Goal: Task Accomplishment & Management: Complete application form

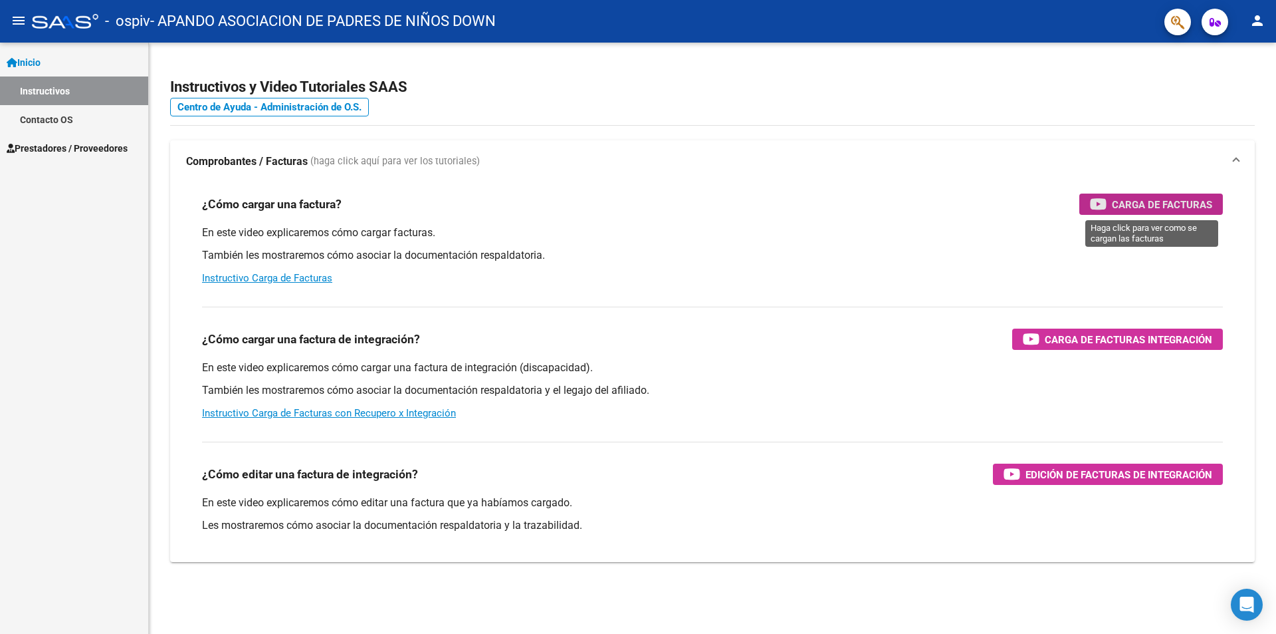
click at [1146, 199] on span "Carga de Facturas" at bounding box center [1162, 204] width 100 height 17
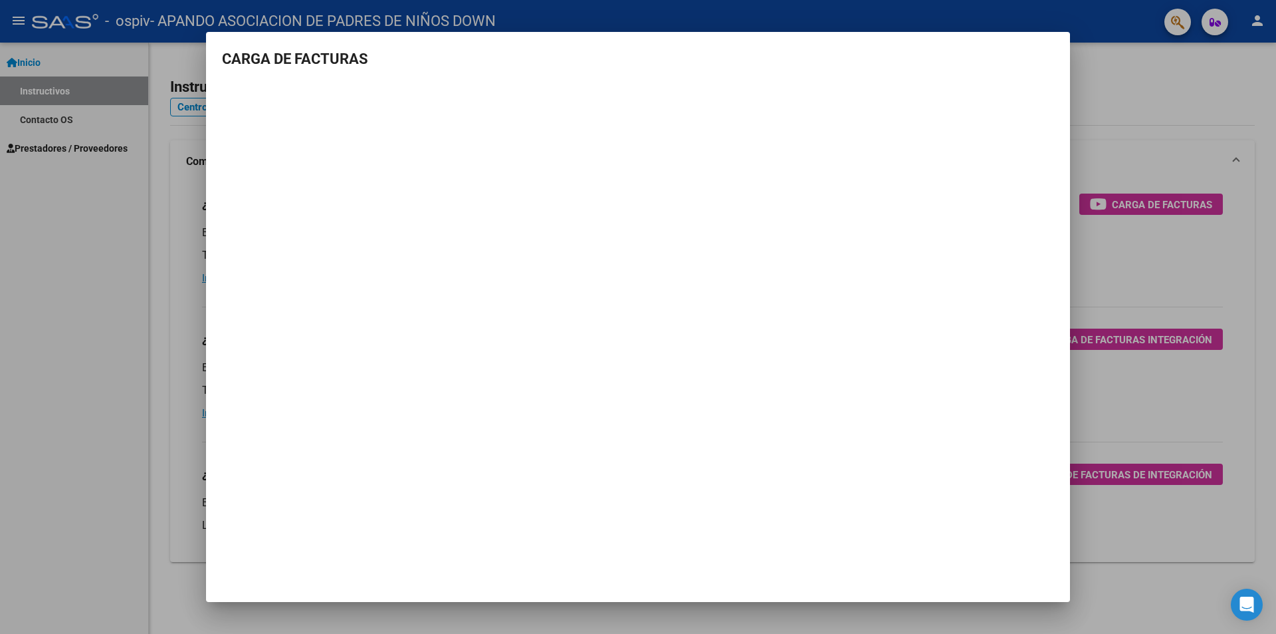
click at [99, 279] on div at bounding box center [638, 317] width 1276 height 634
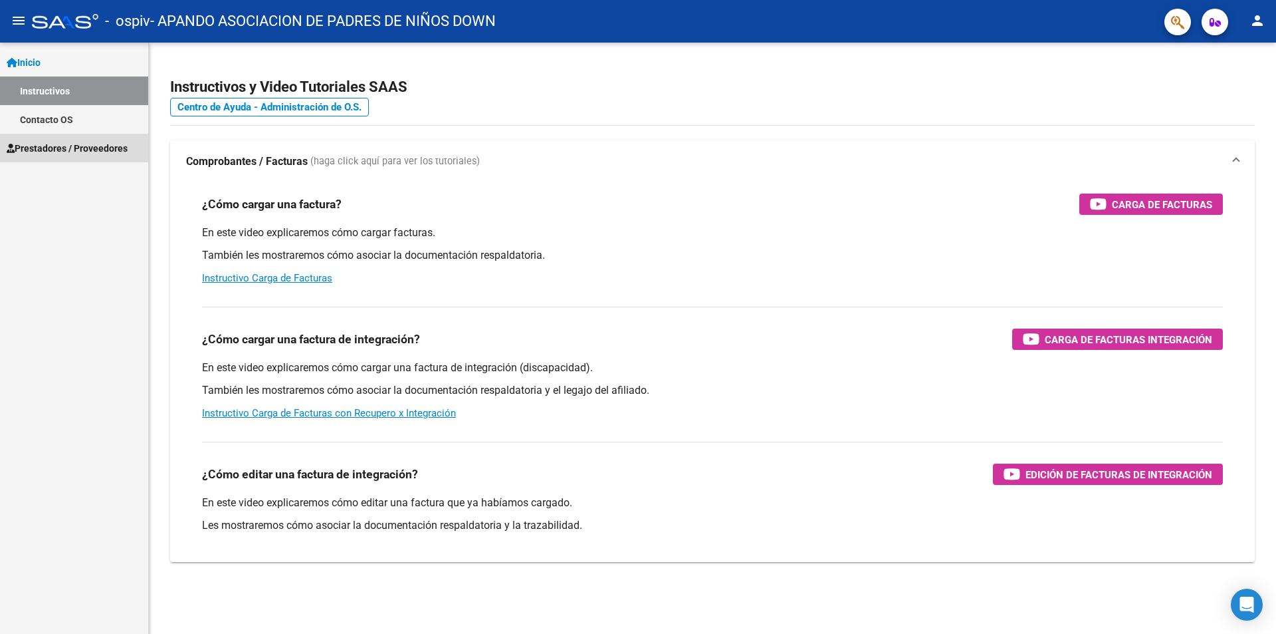
click at [59, 144] on span "Prestadores / Proveedores" at bounding box center [67, 148] width 121 height 15
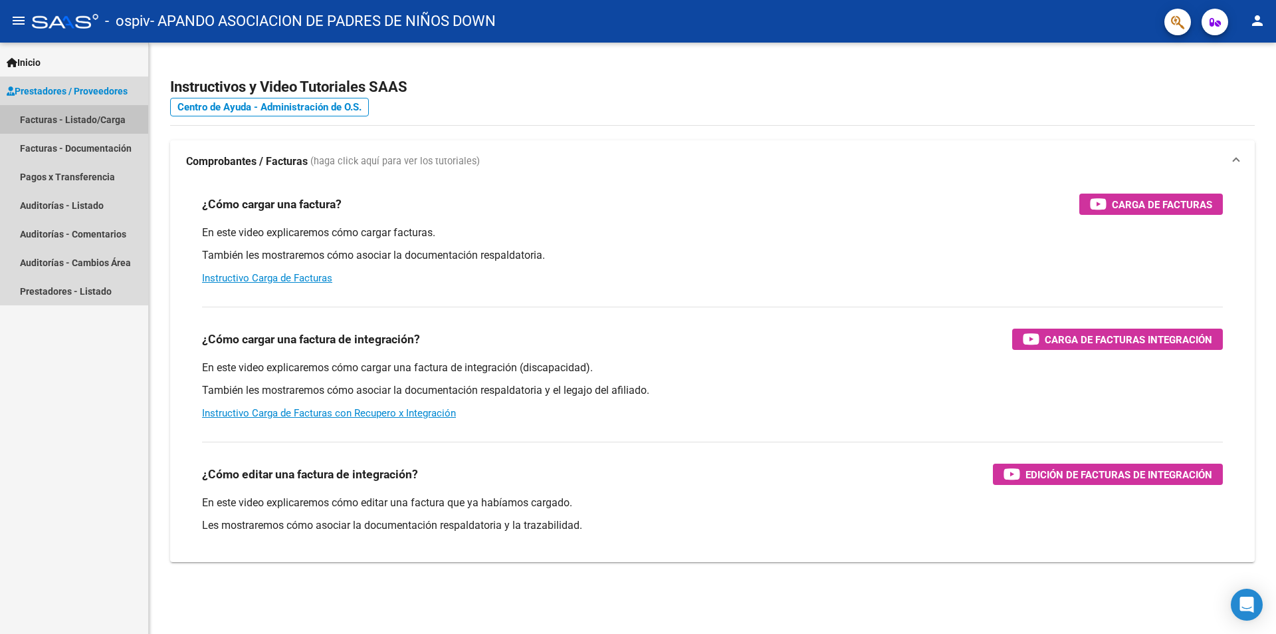
click at [61, 120] on link "Facturas - Listado/Carga" at bounding box center [74, 119] width 148 height 29
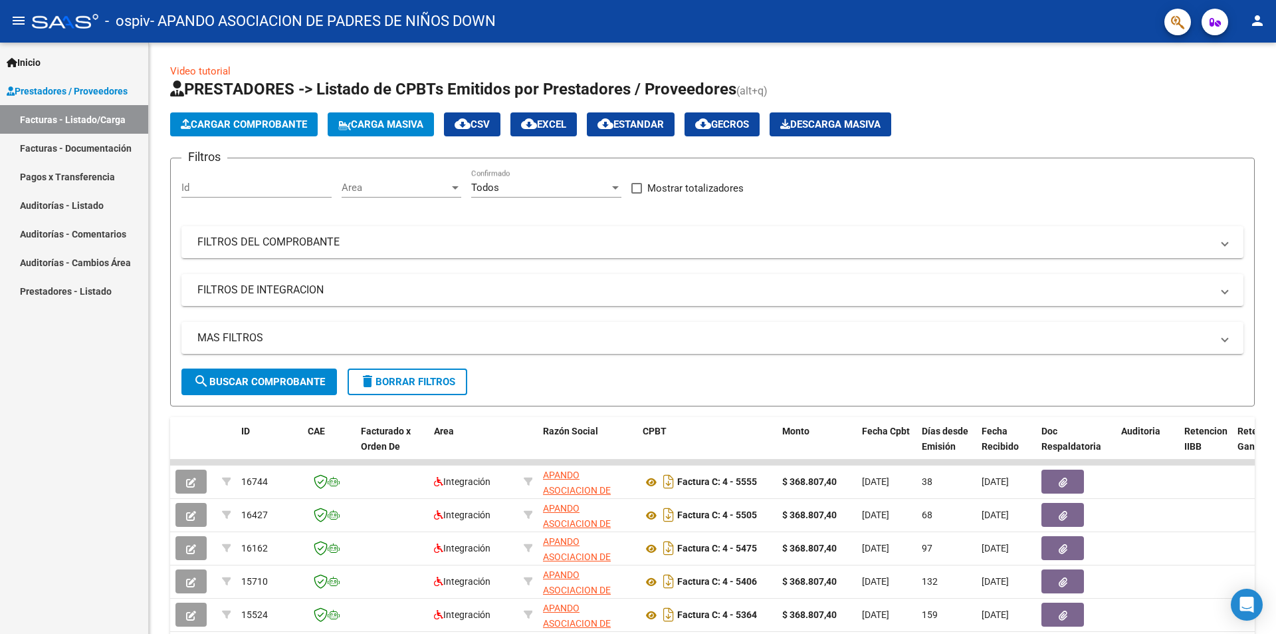
click at [76, 468] on div "Inicio Instructivos Contacto OS Prestadores / Proveedores Facturas - Listado/Ca…" at bounding box center [74, 338] width 148 height 591
click at [269, 122] on span "Cargar Comprobante" at bounding box center [244, 124] width 126 height 12
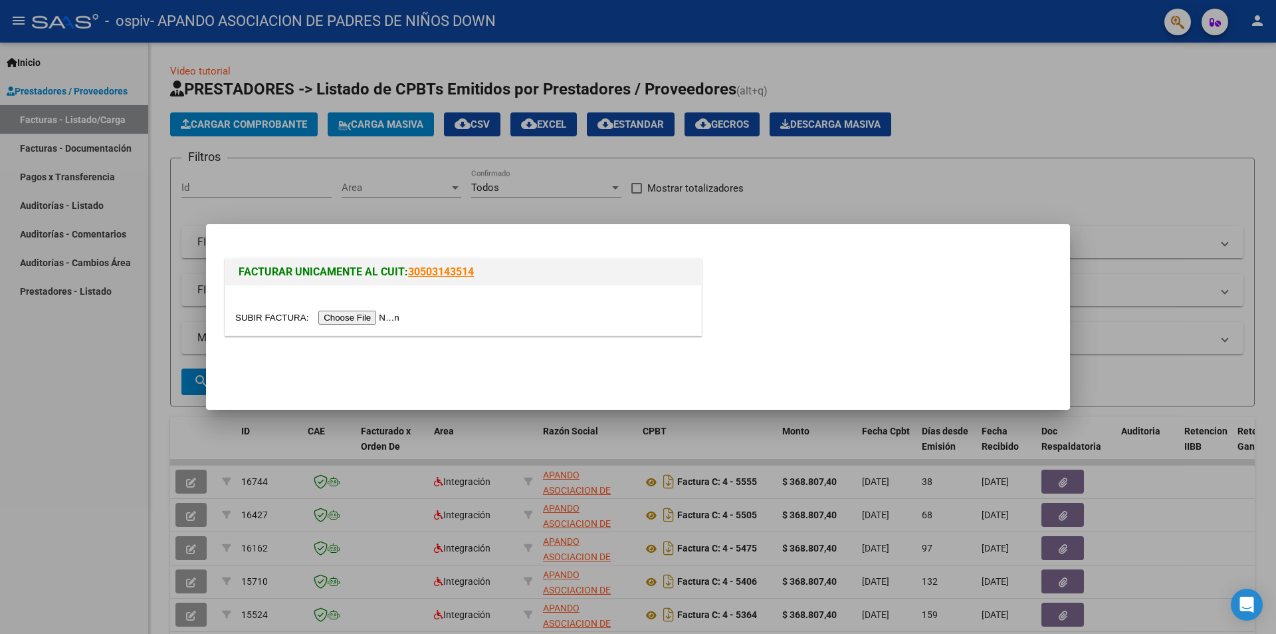
click at [356, 316] on input "file" at bounding box center [319, 317] width 168 height 14
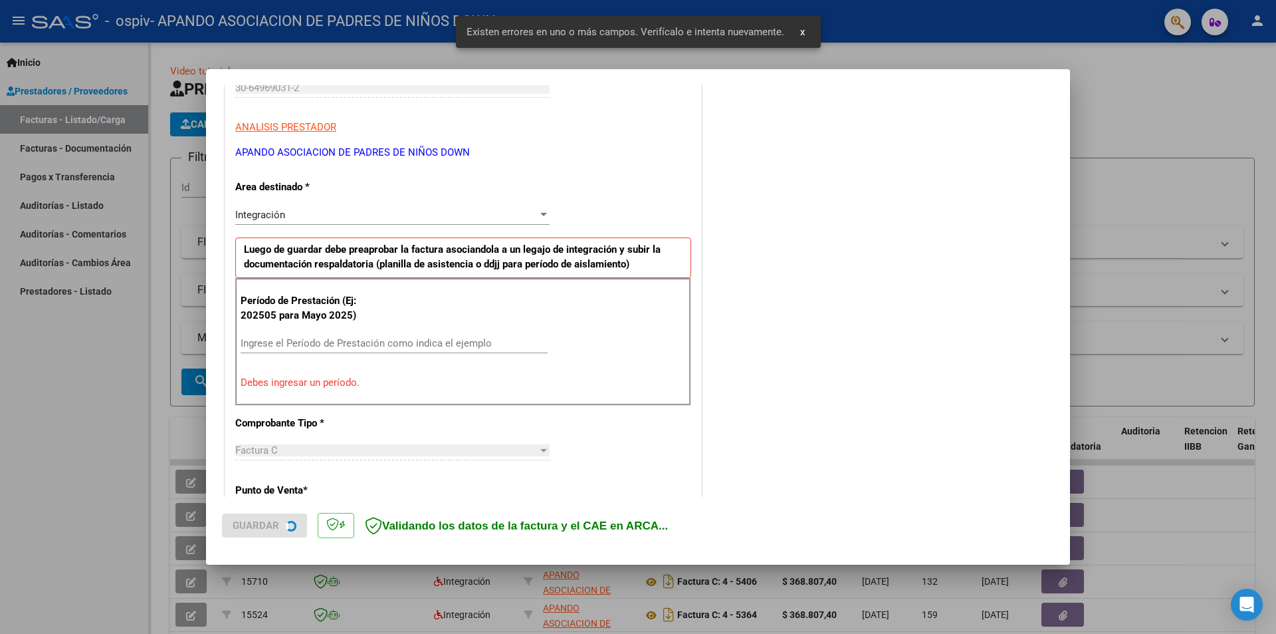
scroll to position [232, 0]
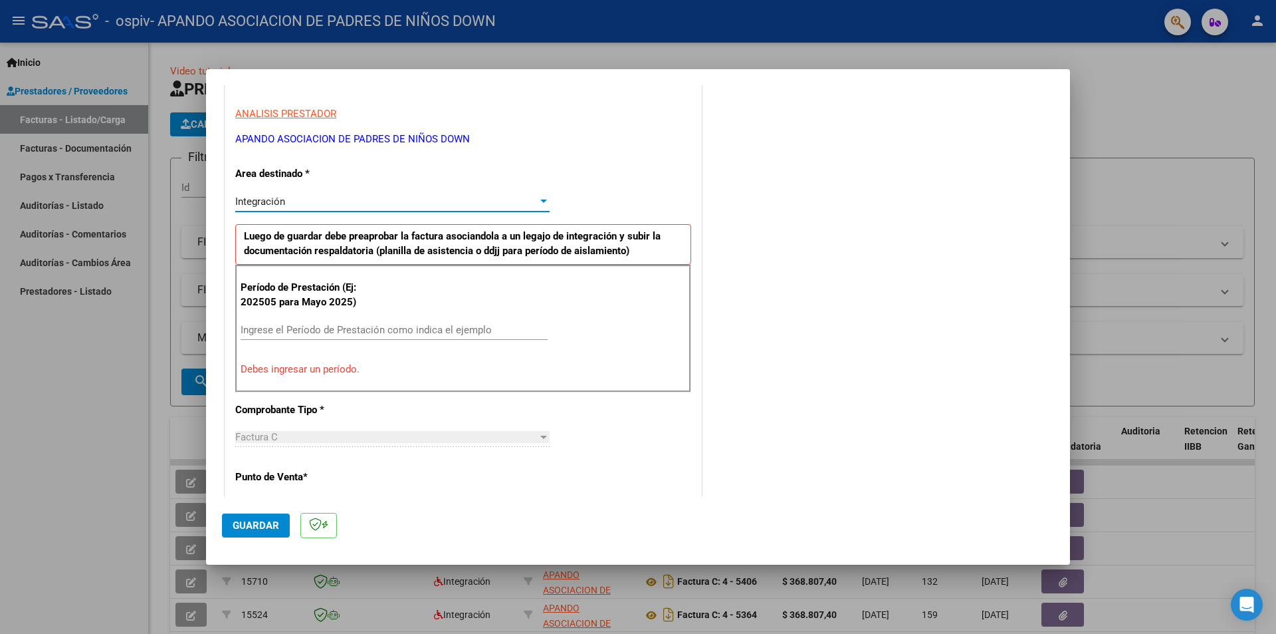
click at [541, 201] on div at bounding box center [544, 200] width 7 height 3
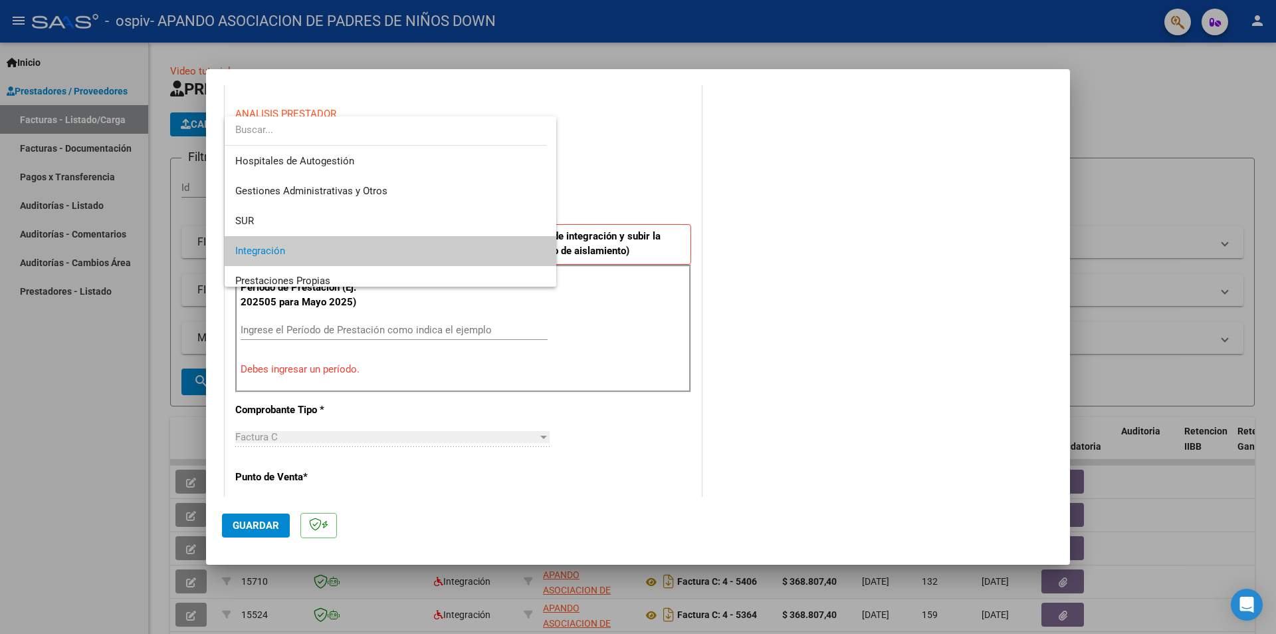
scroll to position [50, 0]
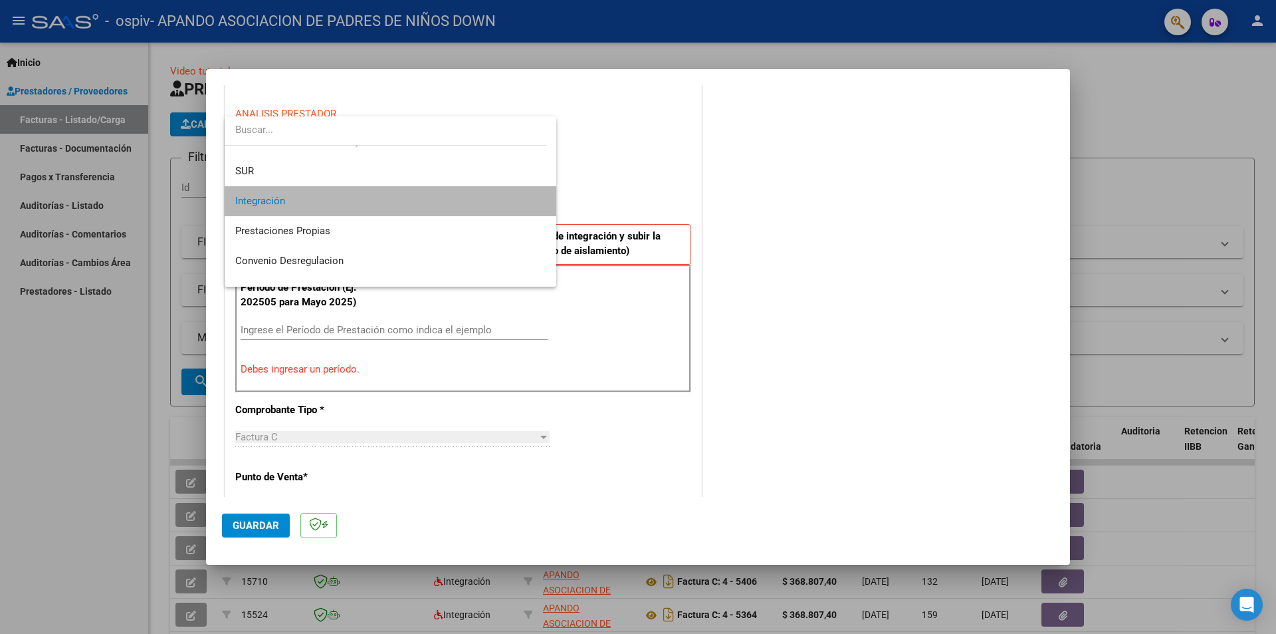
click at [539, 201] on mat-option "Integración" at bounding box center [391, 201] width 332 height 30
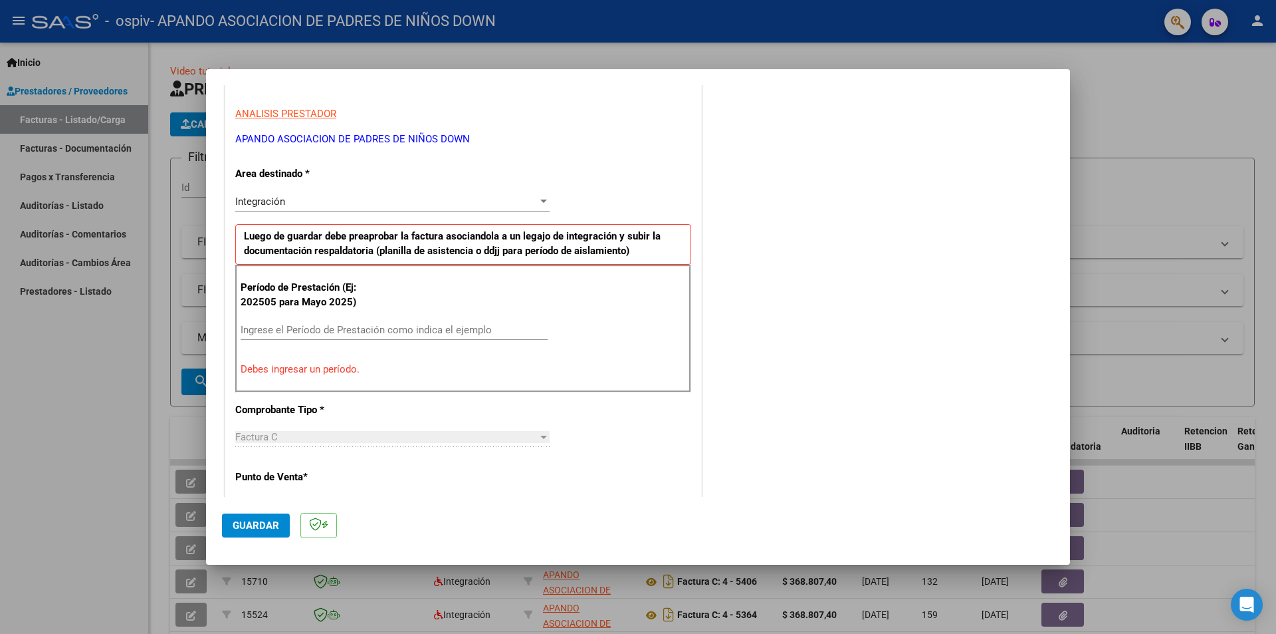
click at [374, 285] on div "Período de Prestación (Ej: 202505 para Mayo 2025) Ingrese el Período de Prestac…" at bounding box center [463, 329] width 456 height 128
click at [354, 286] on p "Período de Prestación (Ej: 202505 para Mayo 2025)" at bounding box center [308, 295] width 134 height 30
click at [370, 285] on p "Período de Prestación (Ej: 202505 para Mayo 2025)" at bounding box center [308, 295] width 134 height 30
click at [317, 301] on p "Período de Prestación (Ej: 202505 para Mayo 2025)" at bounding box center [308, 295] width 134 height 30
click at [261, 303] on p "Período de Prestación (Ej: 202505 para Mayo 2025)" at bounding box center [308, 295] width 134 height 30
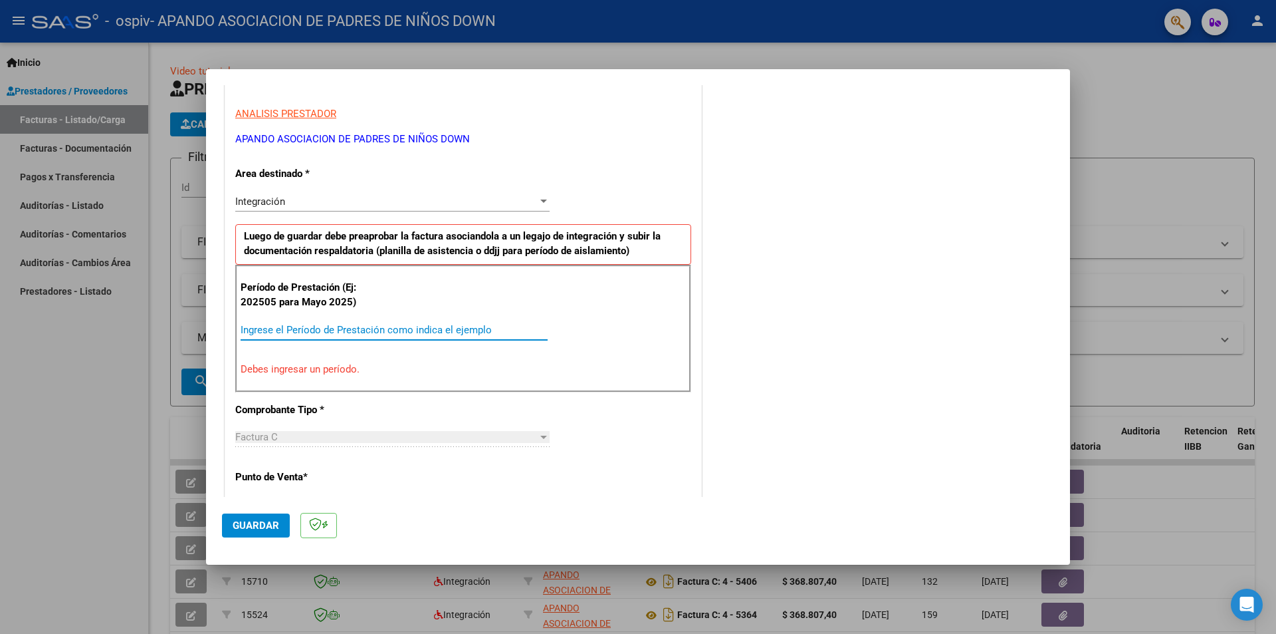
click at [286, 328] on input "Ingrese el Período de Prestación como indica el ejemplo" at bounding box center [394, 330] width 307 height 12
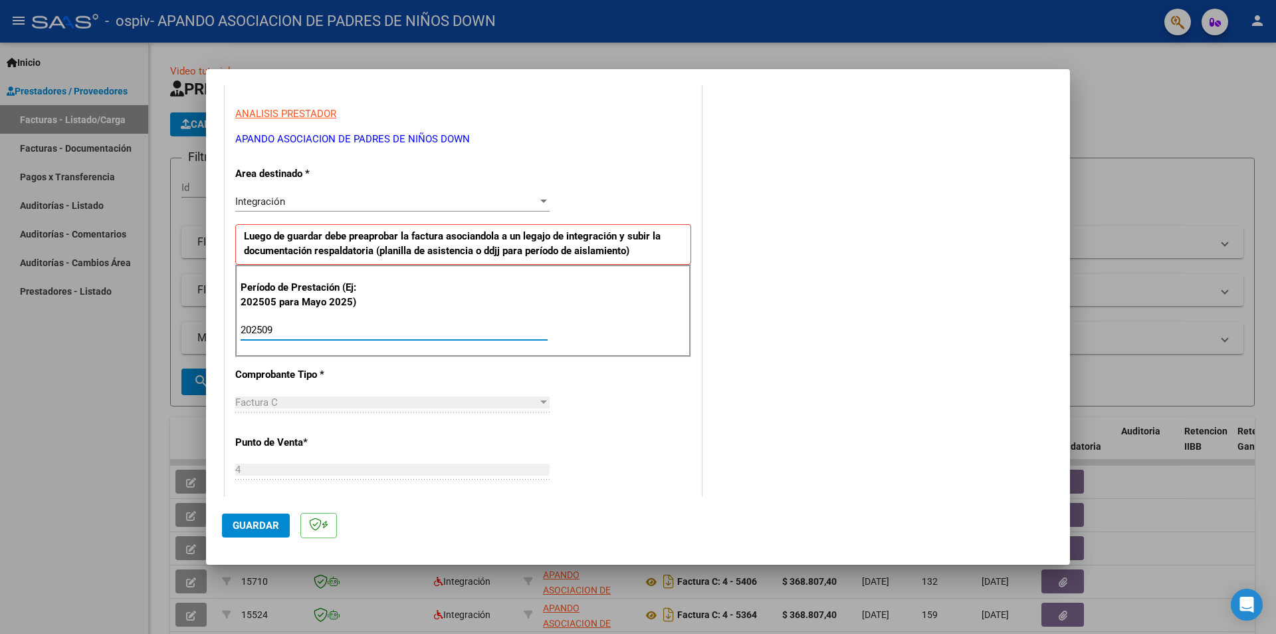
type input "202509"
click at [375, 383] on div "CUIT * 30-64969031-2 Ingresar CUIT ANALISIS PRESTADOR APANDO ASOCIACION DE PADR…" at bounding box center [463, 519] width 476 height 1001
click at [313, 401] on div "Factura C" at bounding box center [386, 402] width 303 height 12
click at [539, 405] on div at bounding box center [544, 402] width 12 height 11
click at [336, 399] on div "Factura C" at bounding box center [386, 402] width 303 height 12
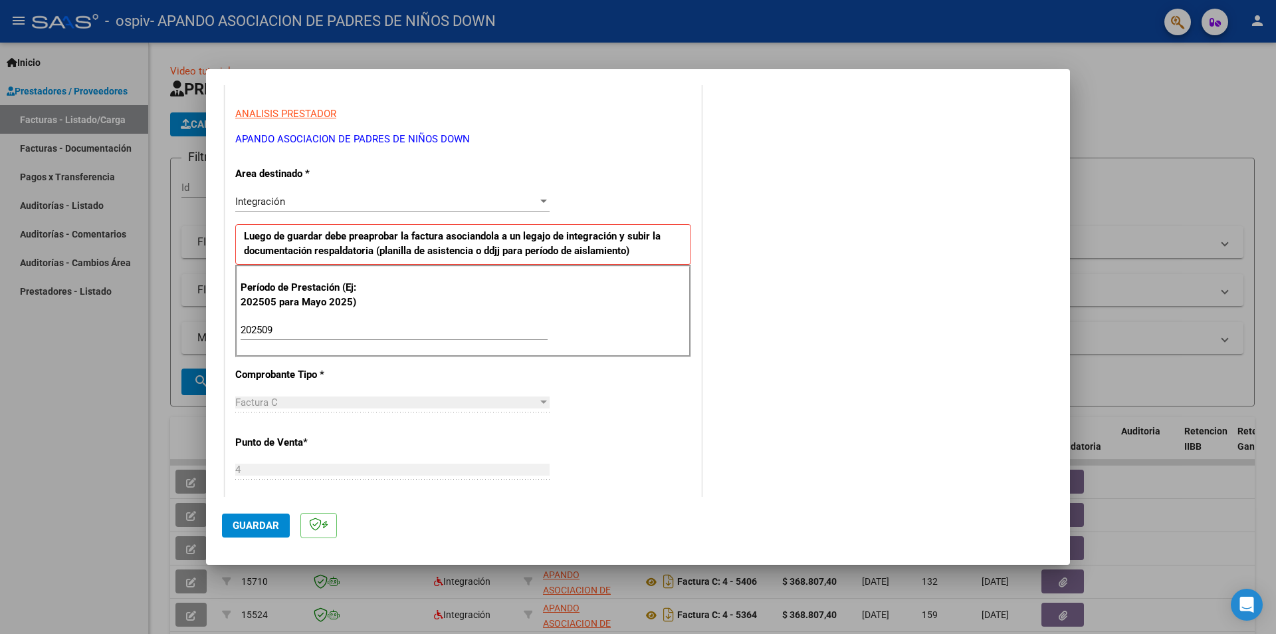
click at [338, 402] on div "Factura C" at bounding box center [386, 402] width 303 height 12
click at [541, 402] on div at bounding box center [544, 401] width 7 height 3
click at [370, 437] on p "Punto de Venta *" at bounding box center [303, 442] width 137 height 15
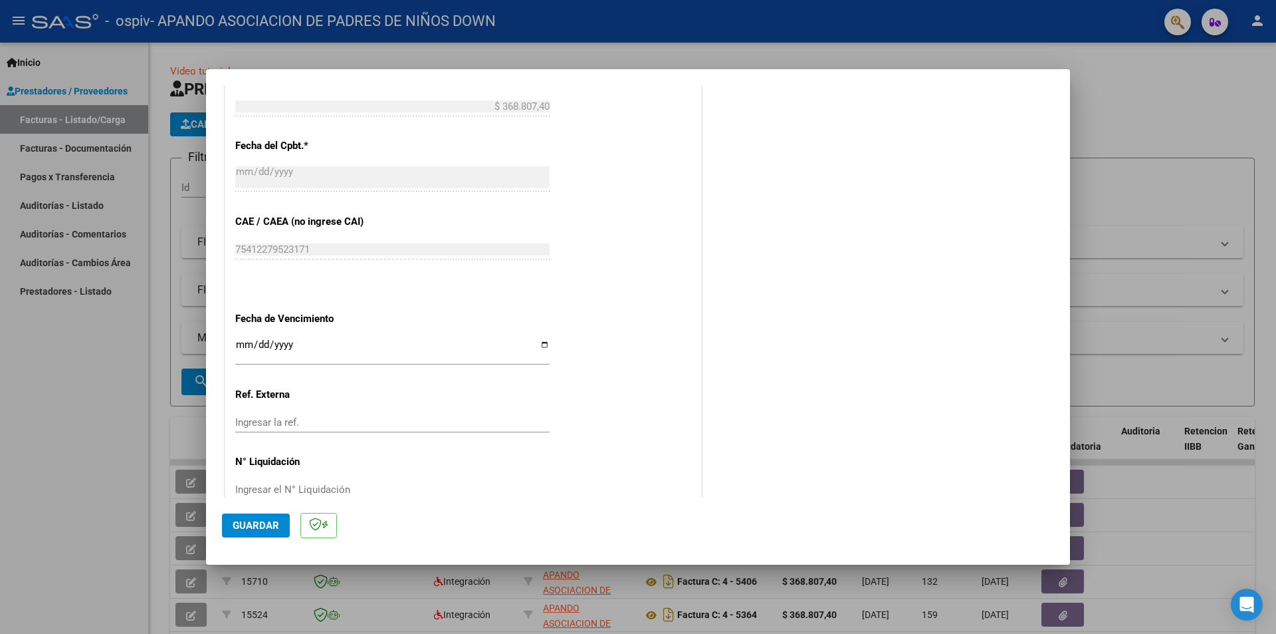
scroll to position [759, 0]
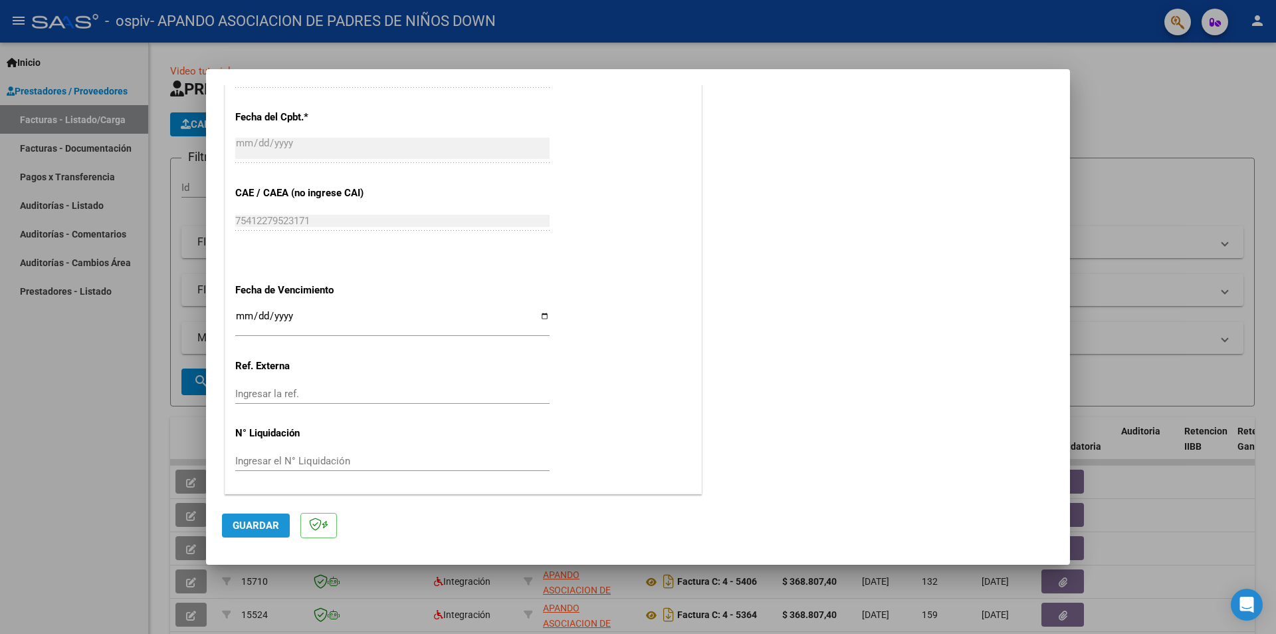
click at [255, 522] on span "Guardar" at bounding box center [256, 525] width 47 height 12
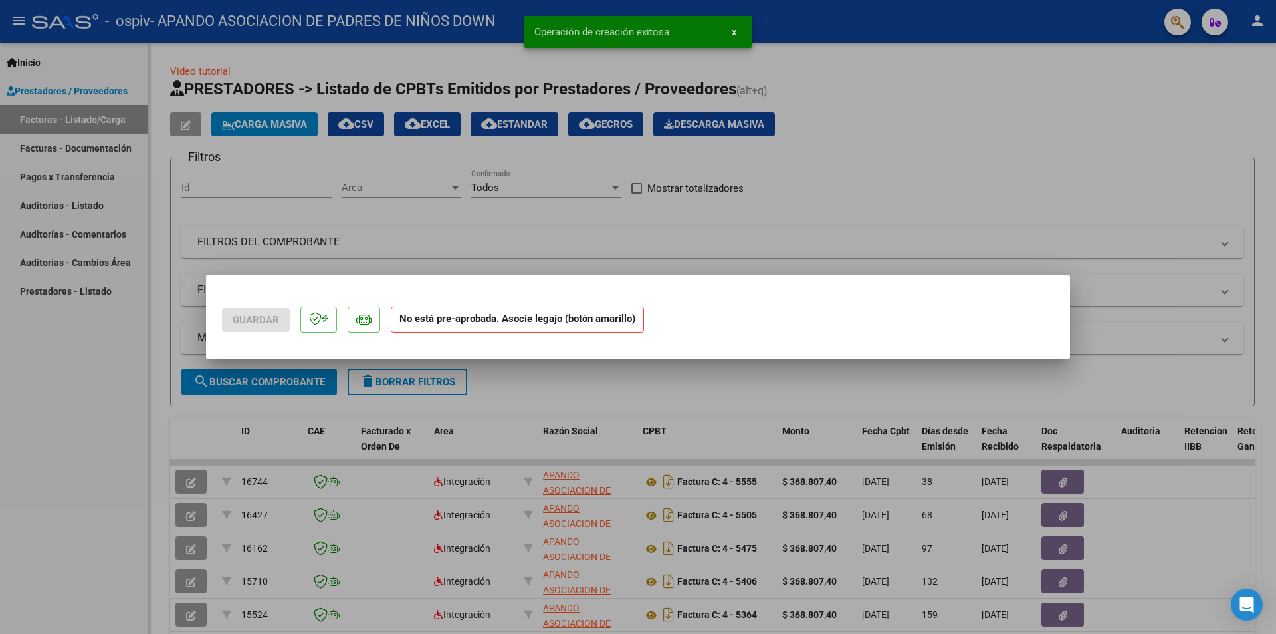
scroll to position [0, 0]
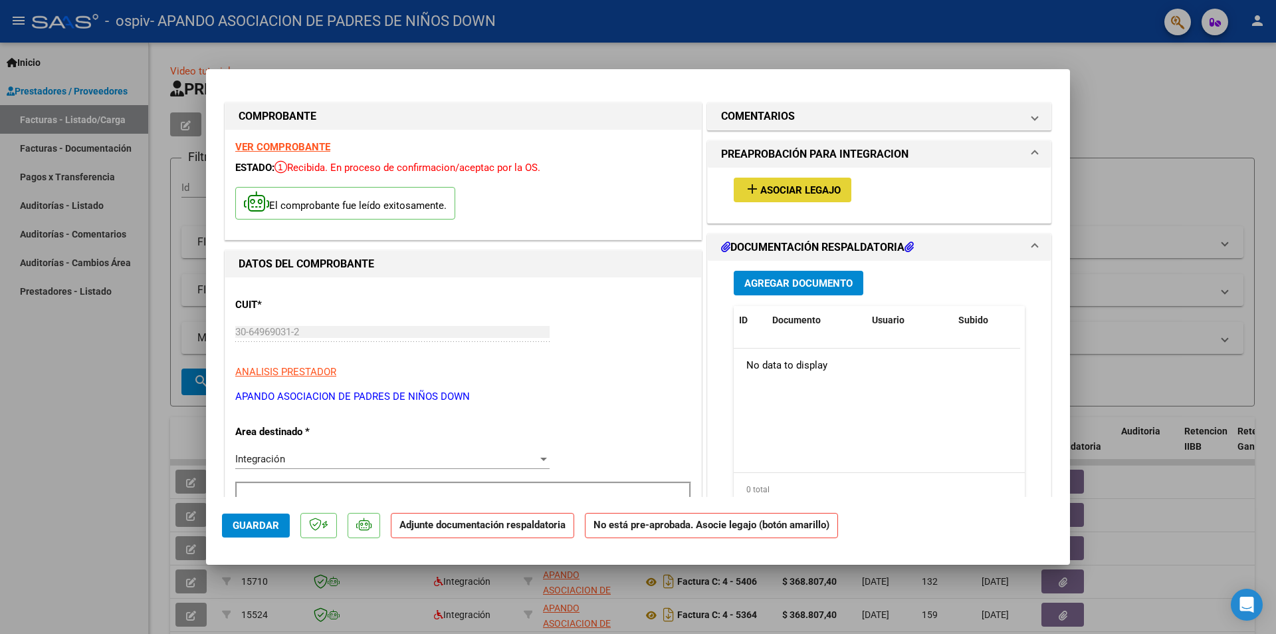
click at [771, 187] on span "Asociar Legajo" at bounding box center [801, 190] width 80 height 12
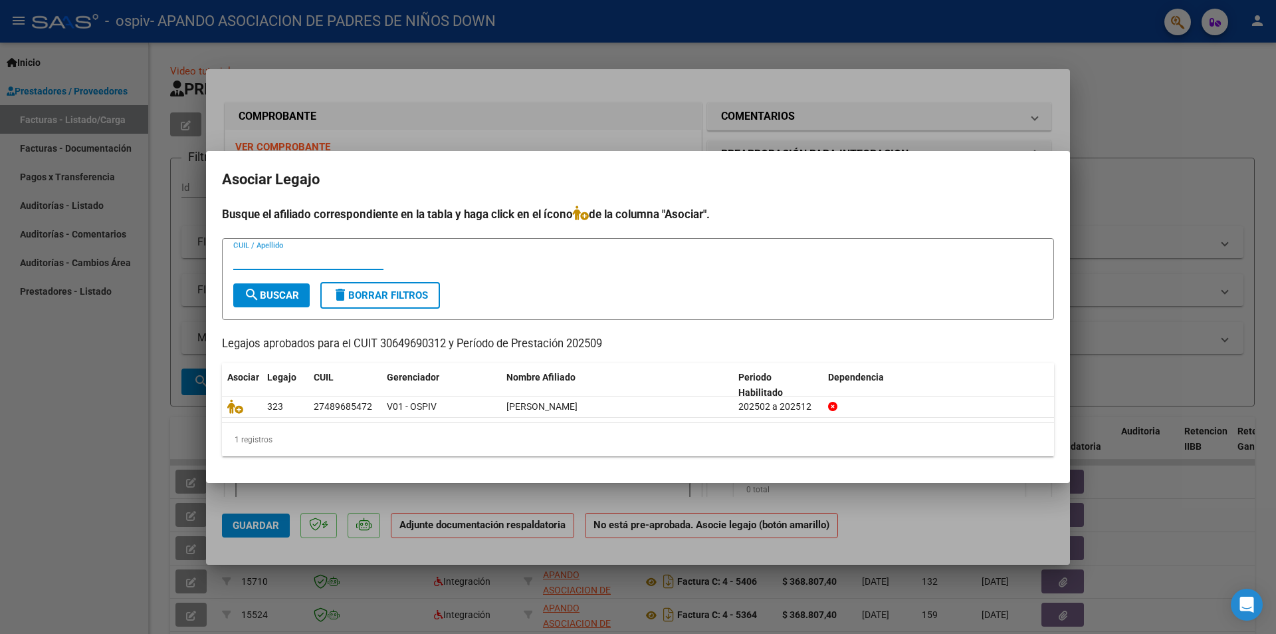
click at [256, 259] on input "CUIL / Apellido" at bounding box center [308, 259] width 150 height 12
type input "g"
type input "[PERSON_NAME]"
click at [282, 293] on span "search Buscar" at bounding box center [271, 295] width 55 height 12
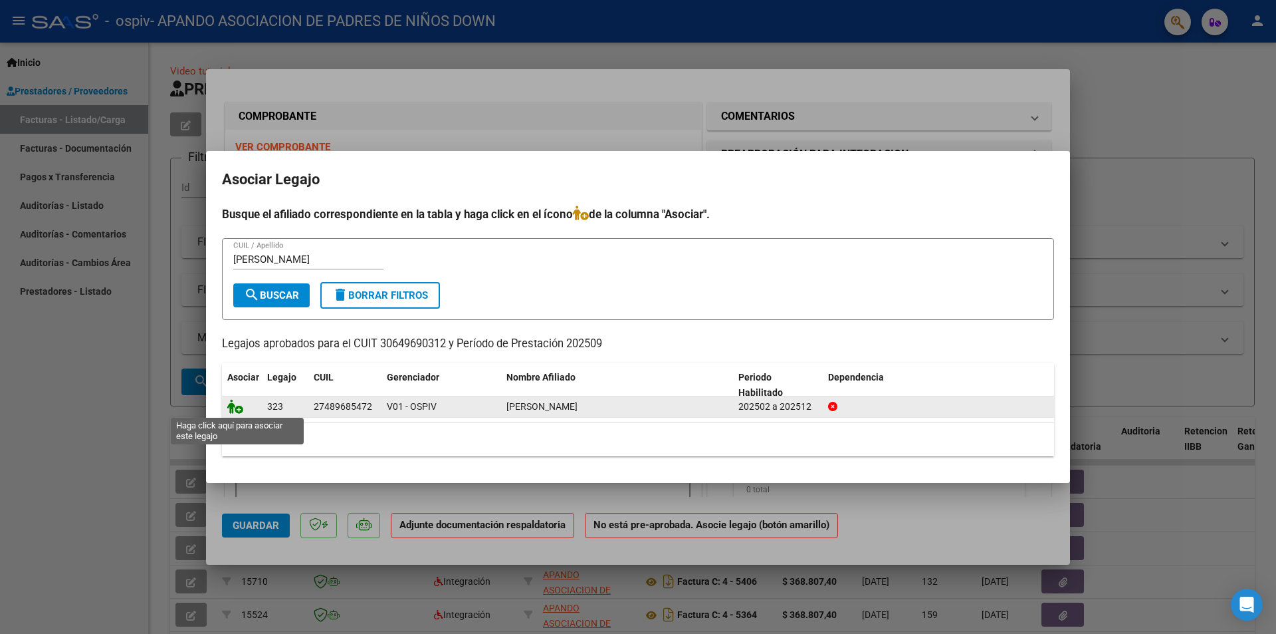
click at [235, 406] on icon at bounding box center [235, 406] width 16 height 15
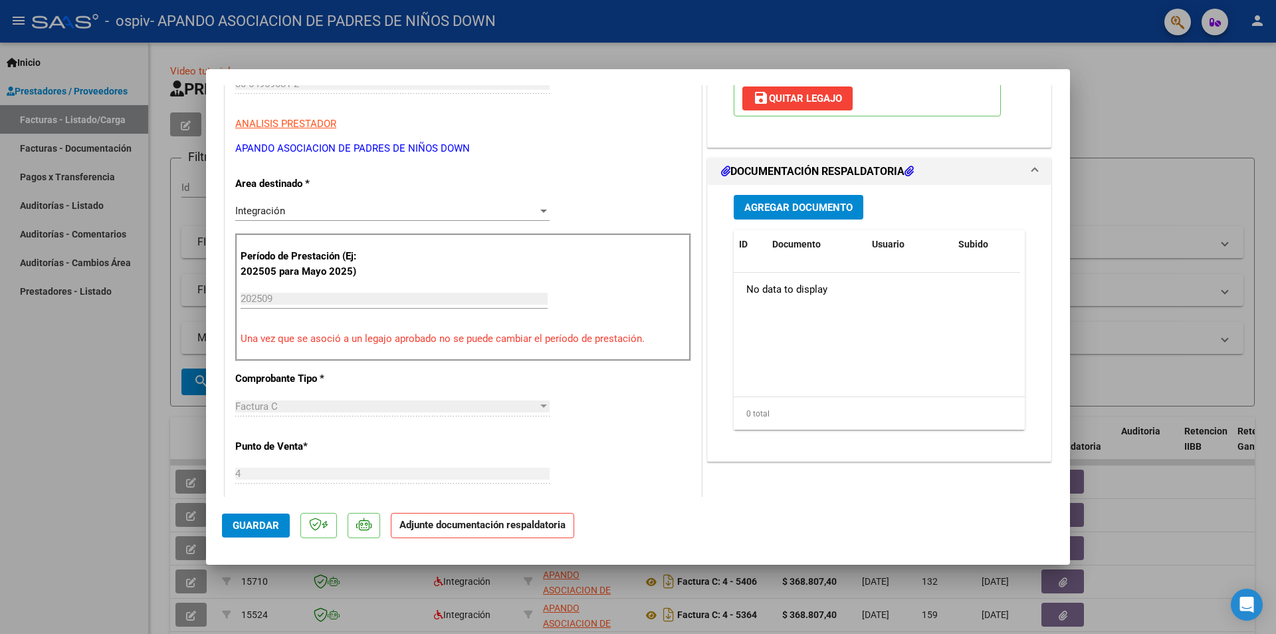
scroll to position [199, 0]
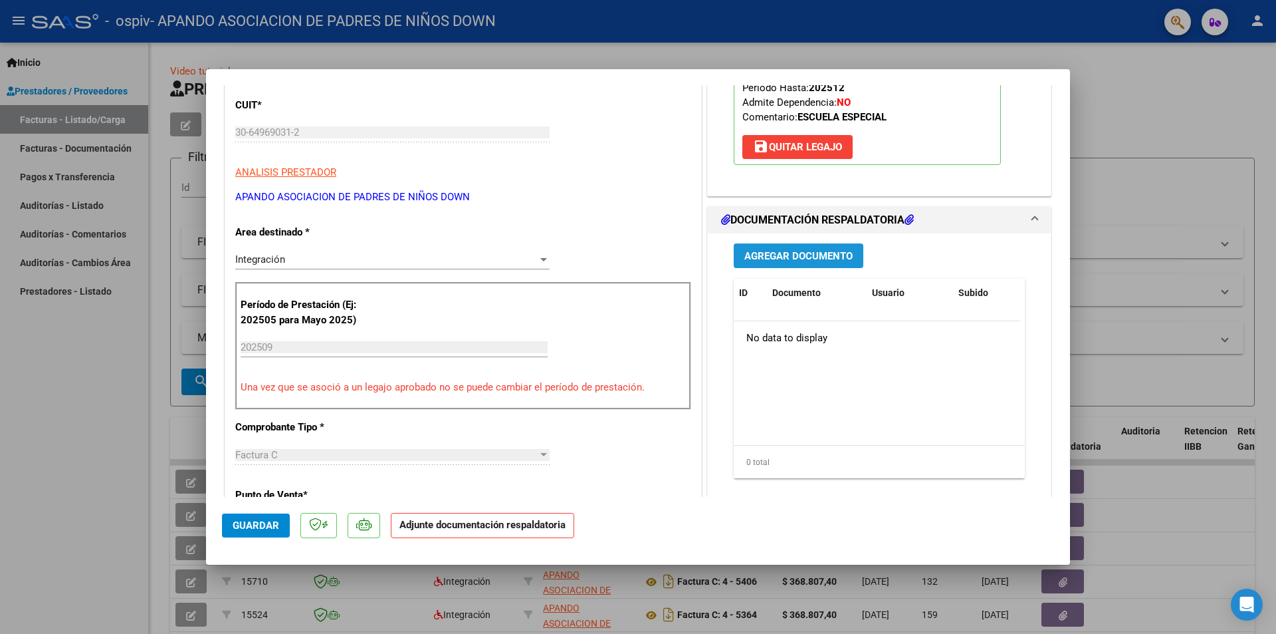
click at [785, 257] on span "Agregar Documento" at bounding box center [799, 256] width 108 height 12
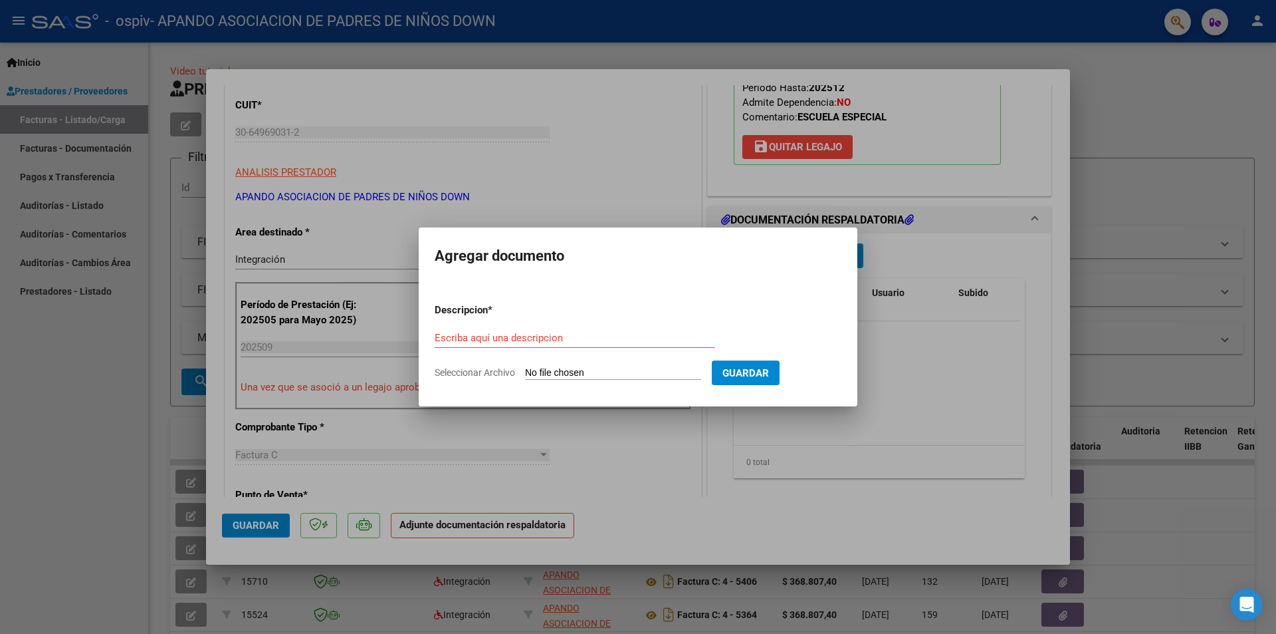
click at [909, 386] on div at bounding box center [638, 317] width 1276 height 634
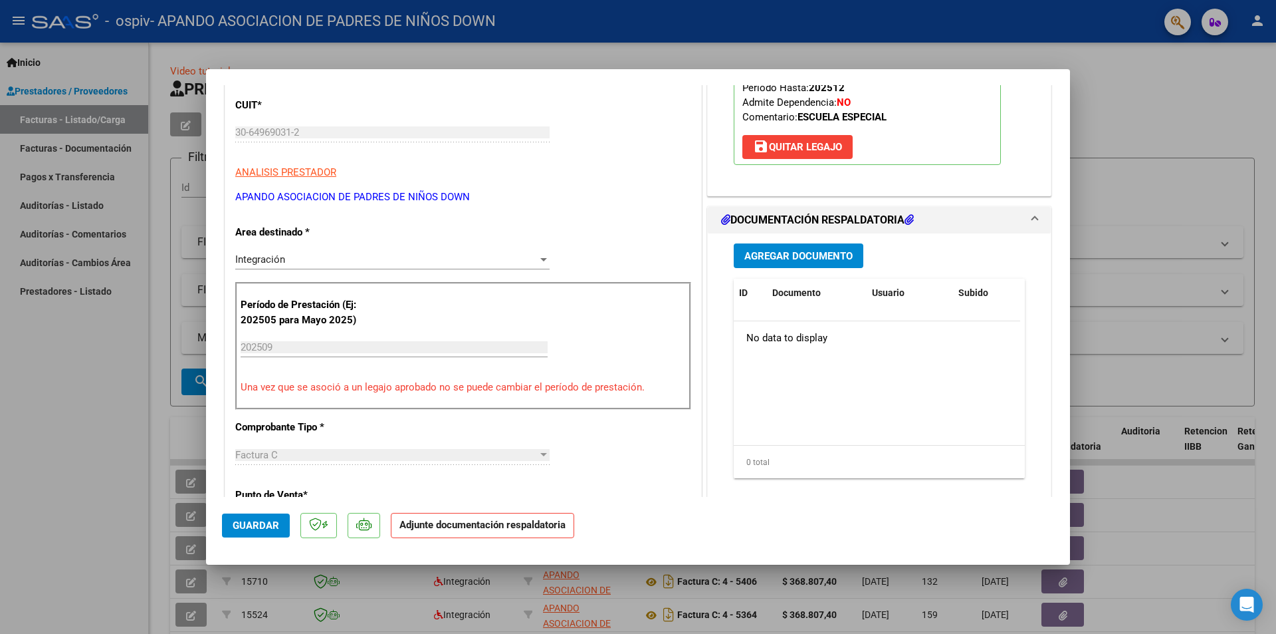
click at [909, 219] on icon at bounding box center [909, 219] width 9 height 11
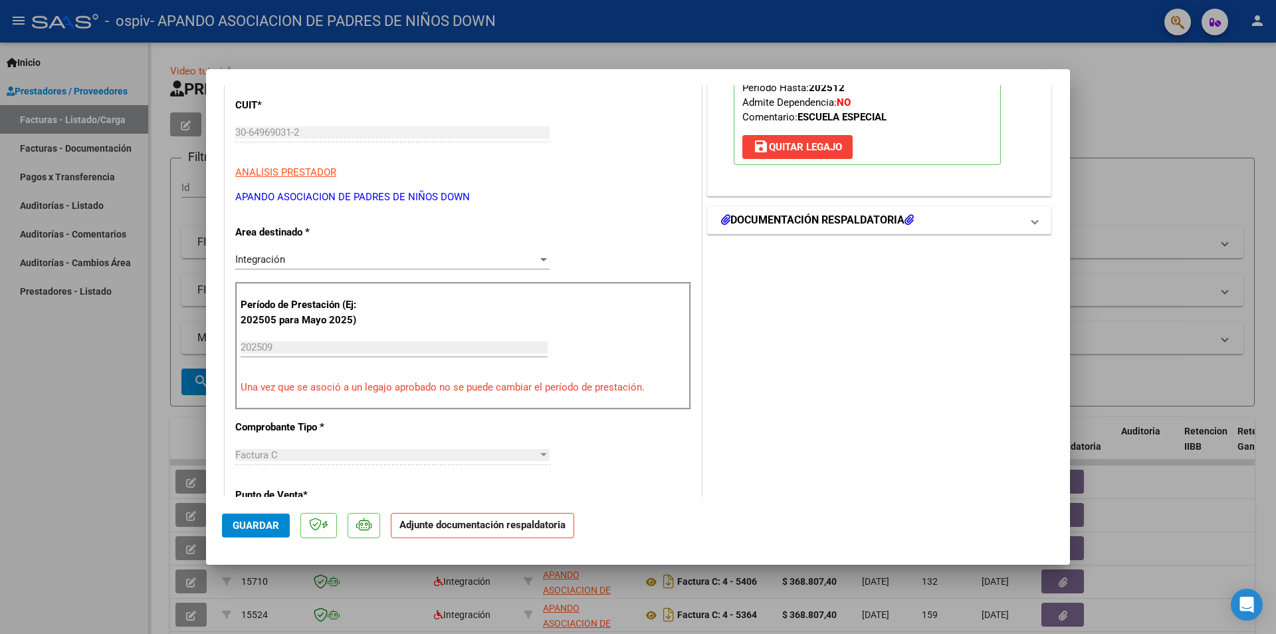
click at [909, 219] on icon at bounding box center [909, 219] width 9 height 11
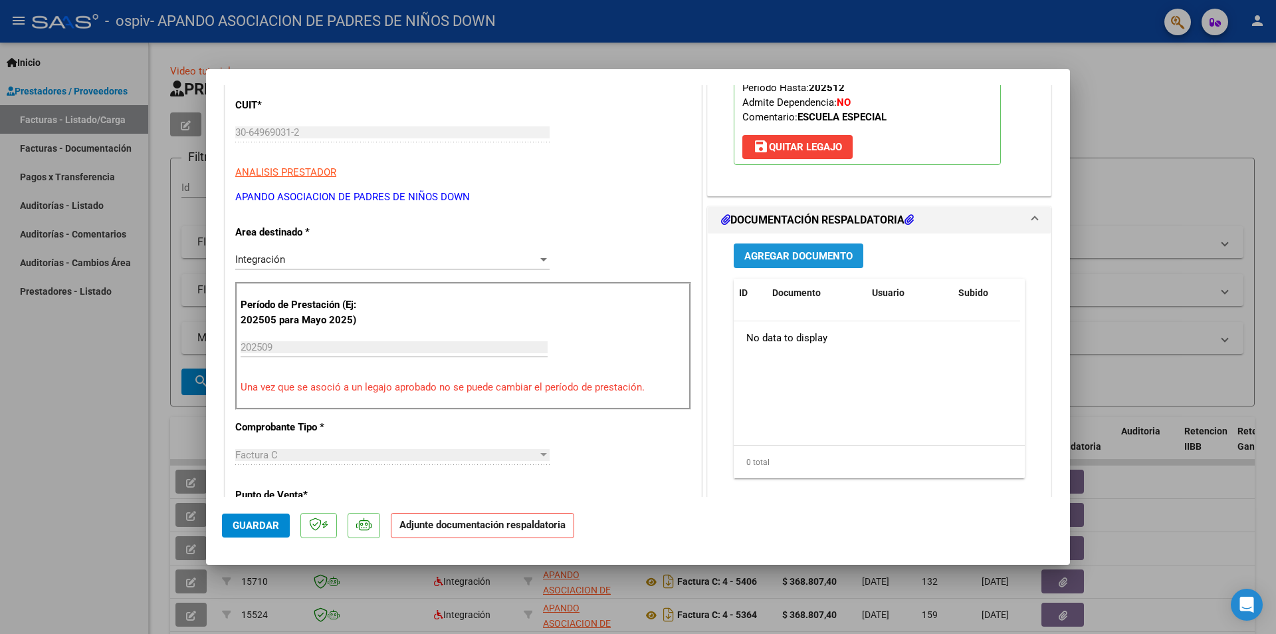
click at [788, 256] on span "Agregar Documento" at bounding box center [799, 256] width 108 height 12
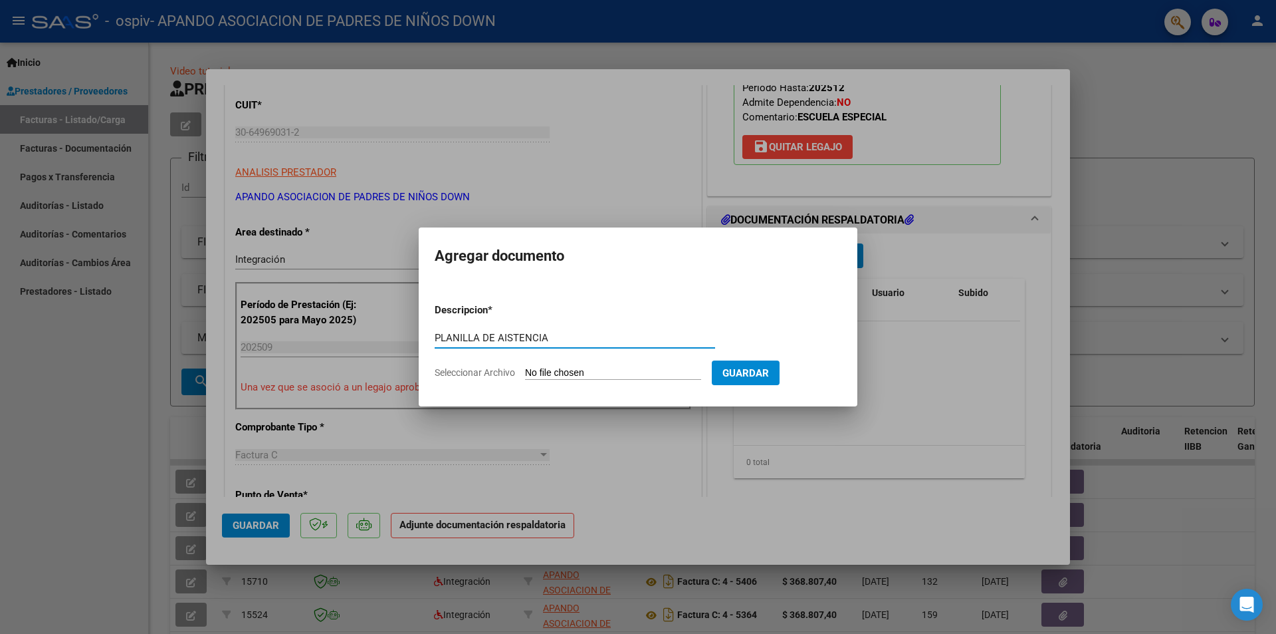
type input "PLANILLA DE AISTENCIA"
click at [553, 372] on input "Seleccionar Archivo" at bounding box center [613, 373] width 176 height 13
type input "C:\fakepath\ASISTENCIA ESCUELA.pdf"
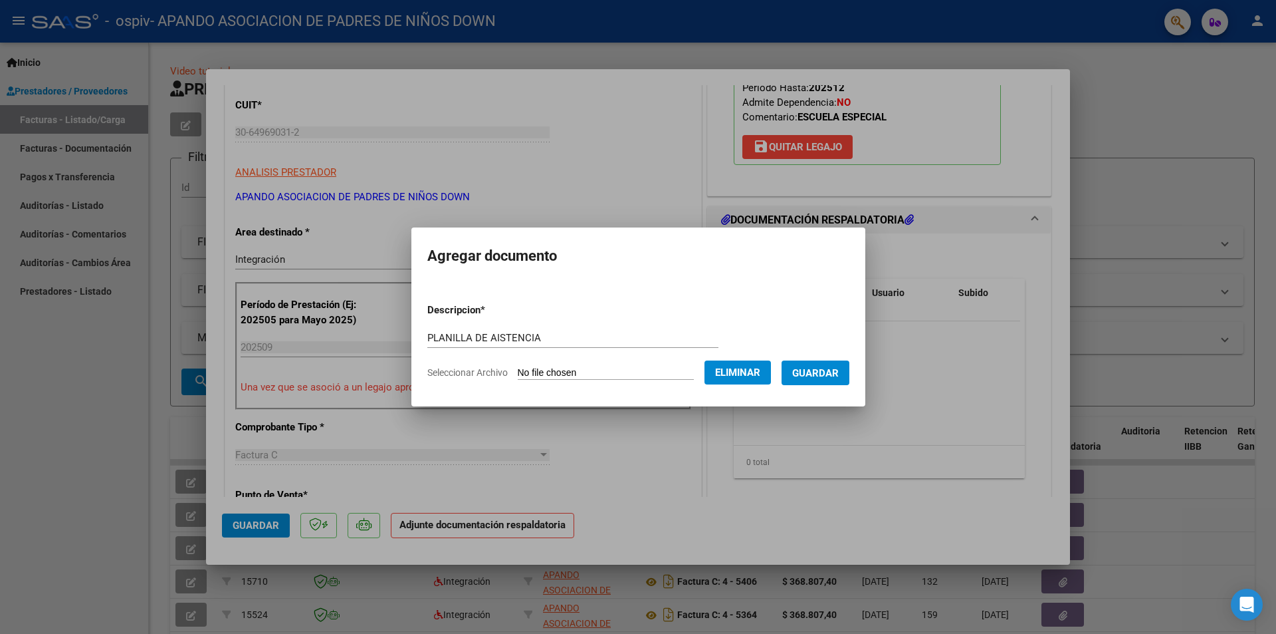
click at [828, 370] on span "Guardar" at bounding box center [815, 373] width 47 height 12
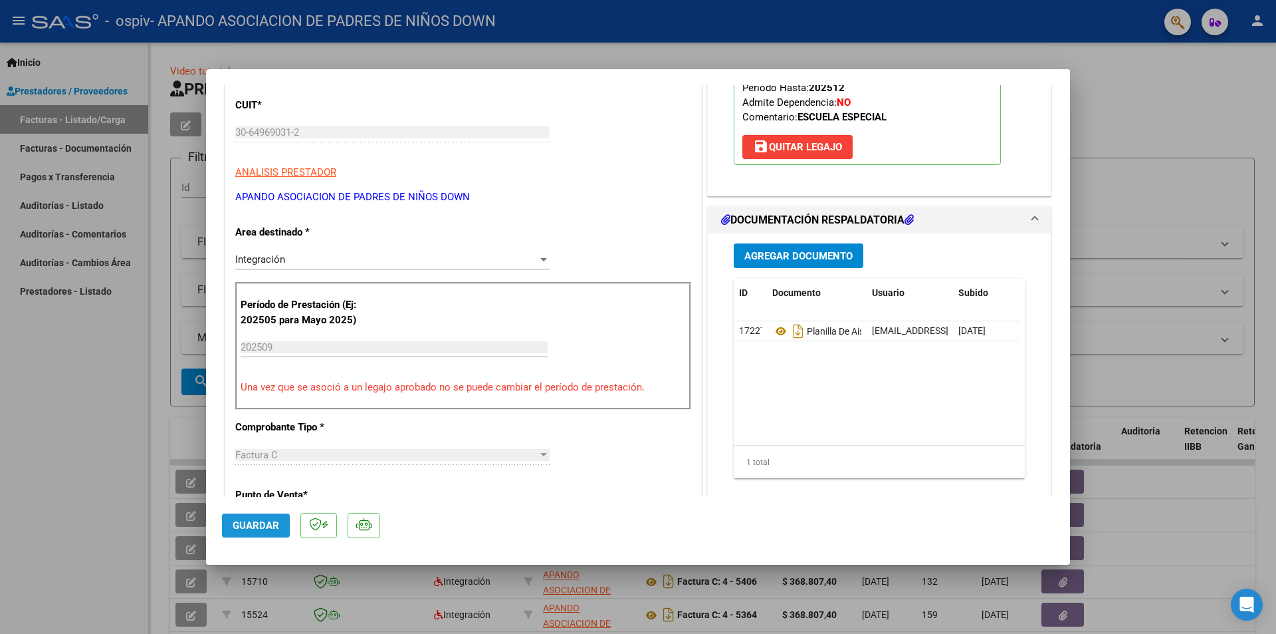
click at [245, 527] on span "Guardar" at bounding box center [256, 525] width 47 height 12
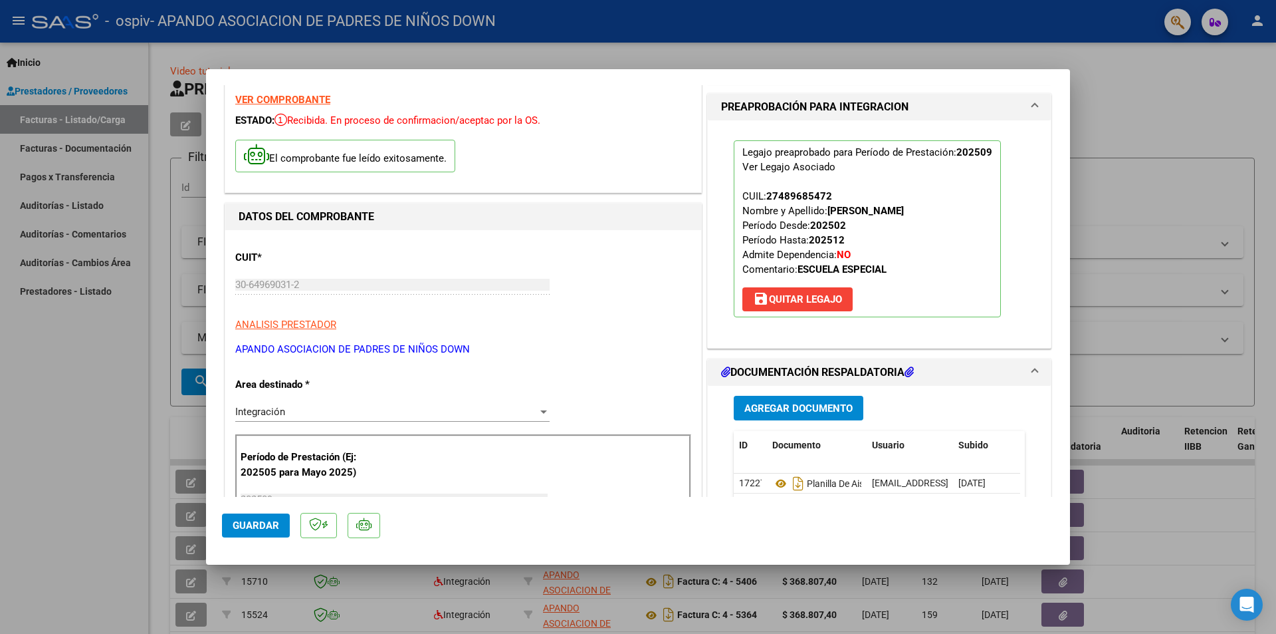
scroll to position [0, 0]
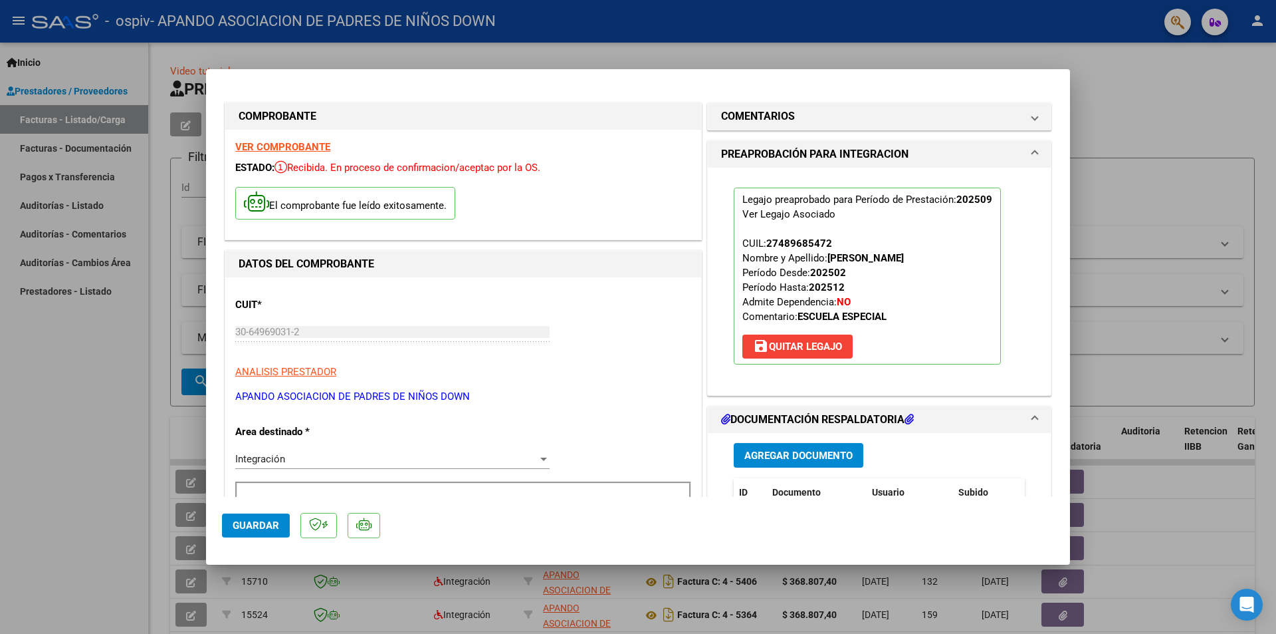
click at [1028, 152] on mat-expansion-panel-header "PREAPROBACIÓN PARA INTEGRACION" at bounding box center [879, 154] width 343 height 27
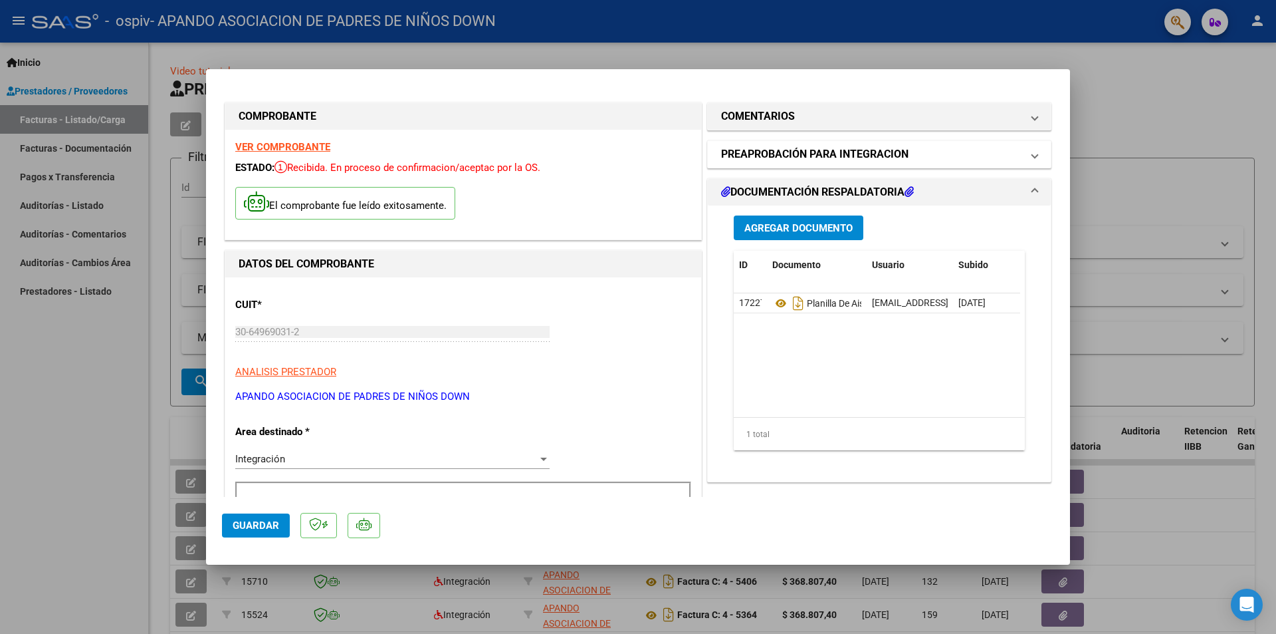
click at [1032, 153] on span at bounding box center [1034, 154] width 5 height 16
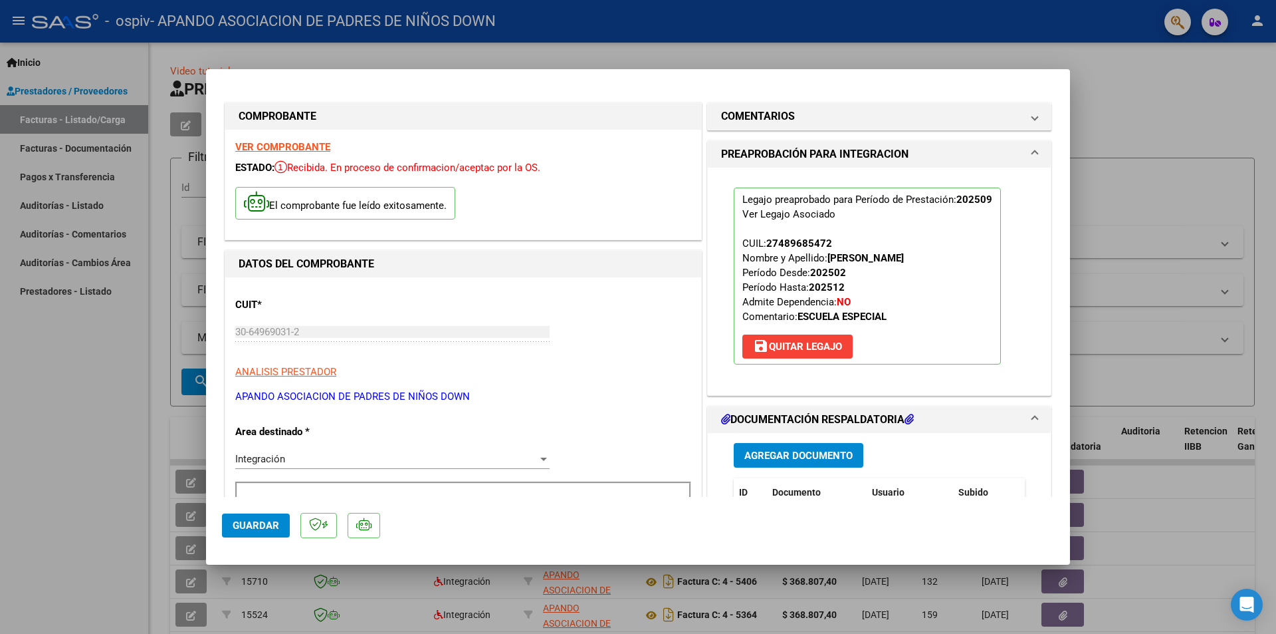
click at [786, 349] on span "save [PERSON_NAME]" at bounding box center [797, 346] width 89 height 12
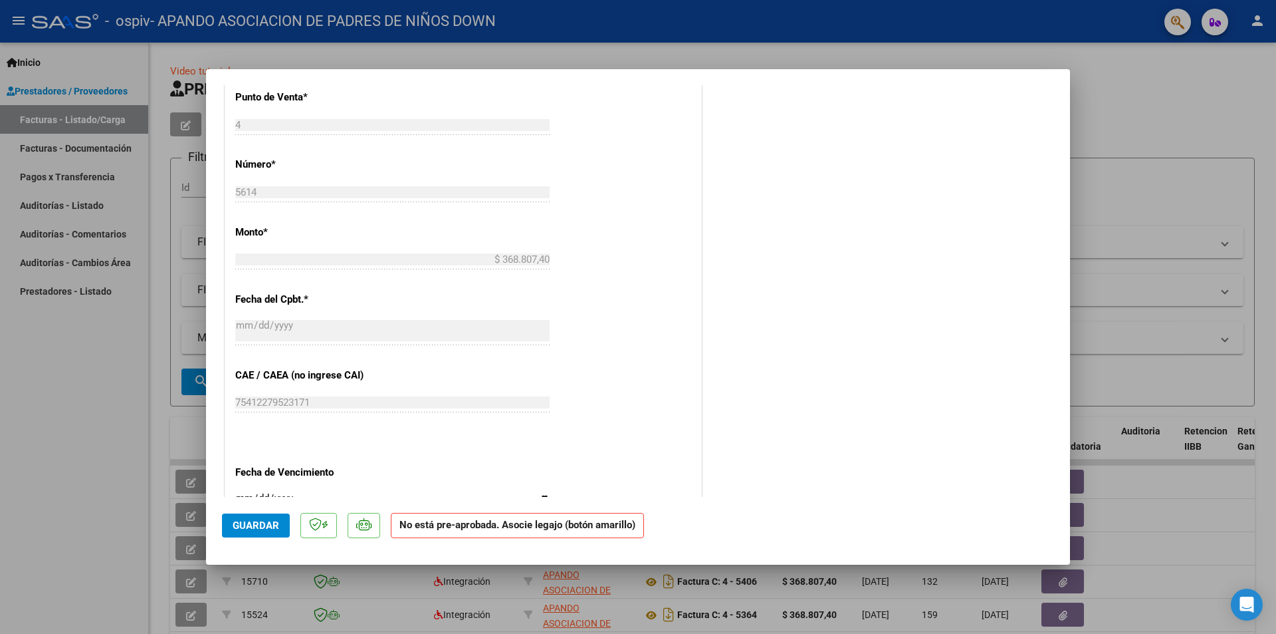
scroll to position [598, 0]
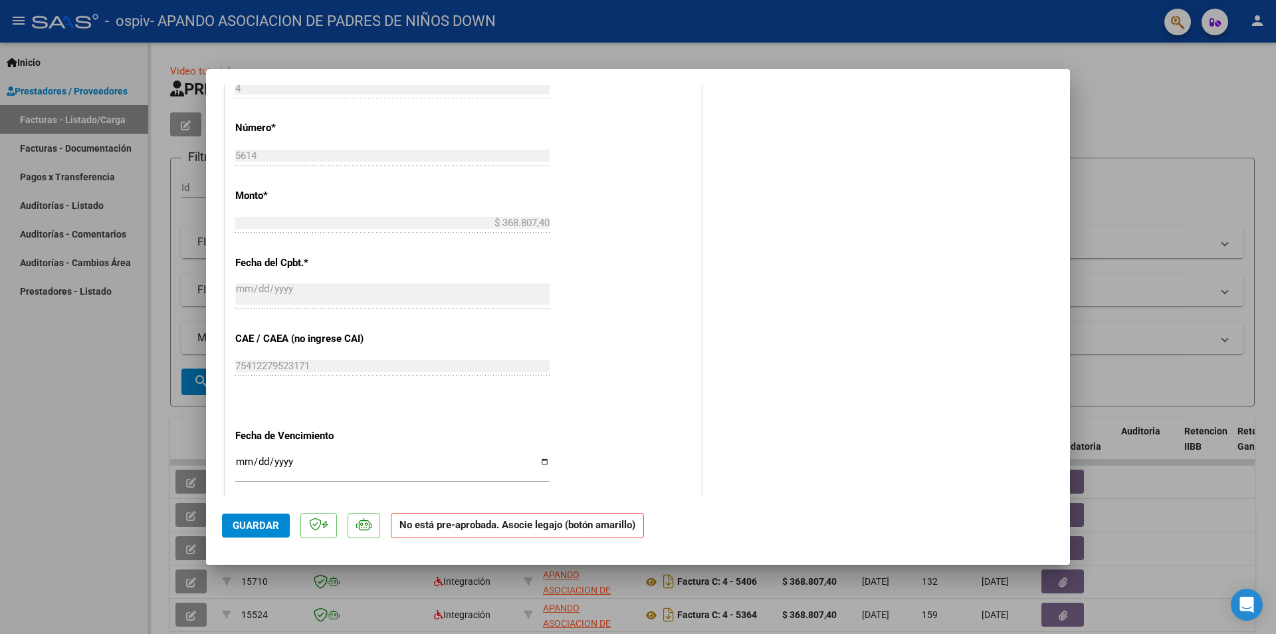
click at [257, 525] on span "Guardar" at bounding box center [256, 525] width 47 height 12
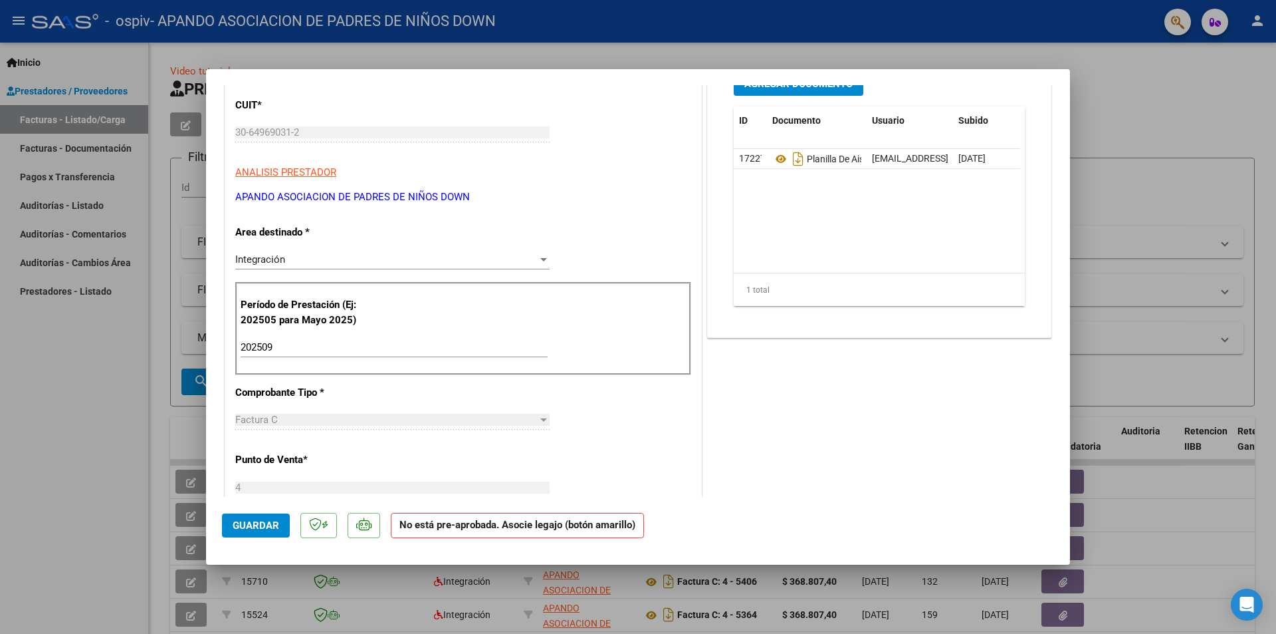
scroll to position [0, 0]
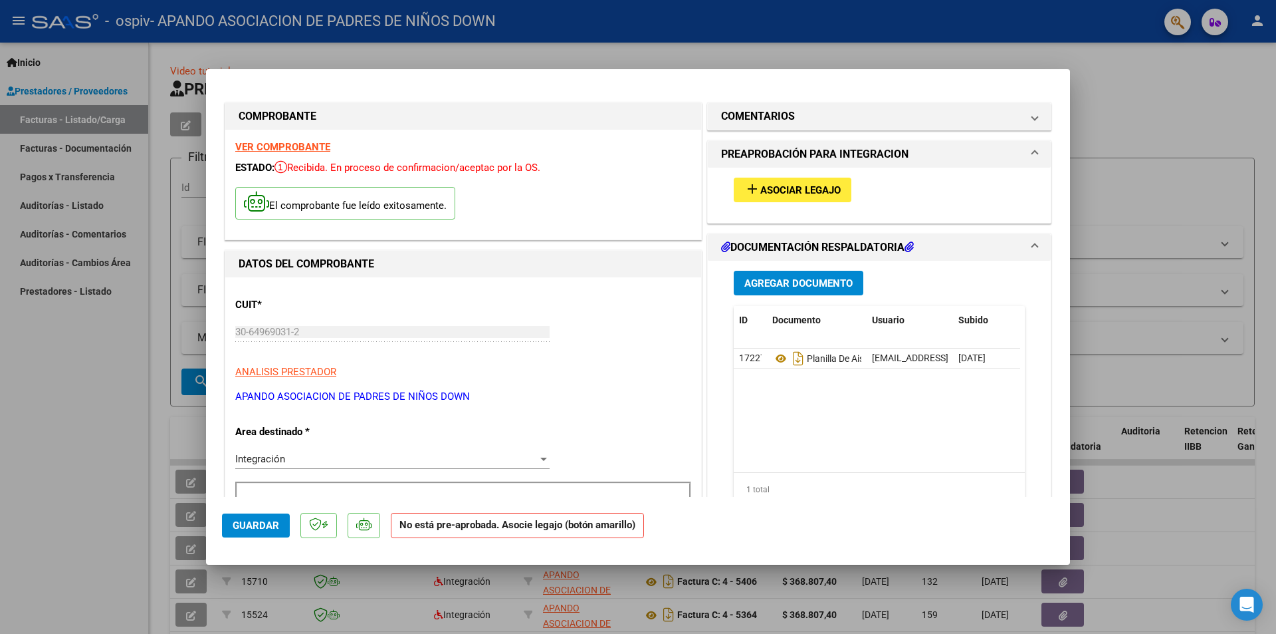
click at [806, 185] on span "Asociar Legajo" at bounding box center [801, 190] width 80 height 12
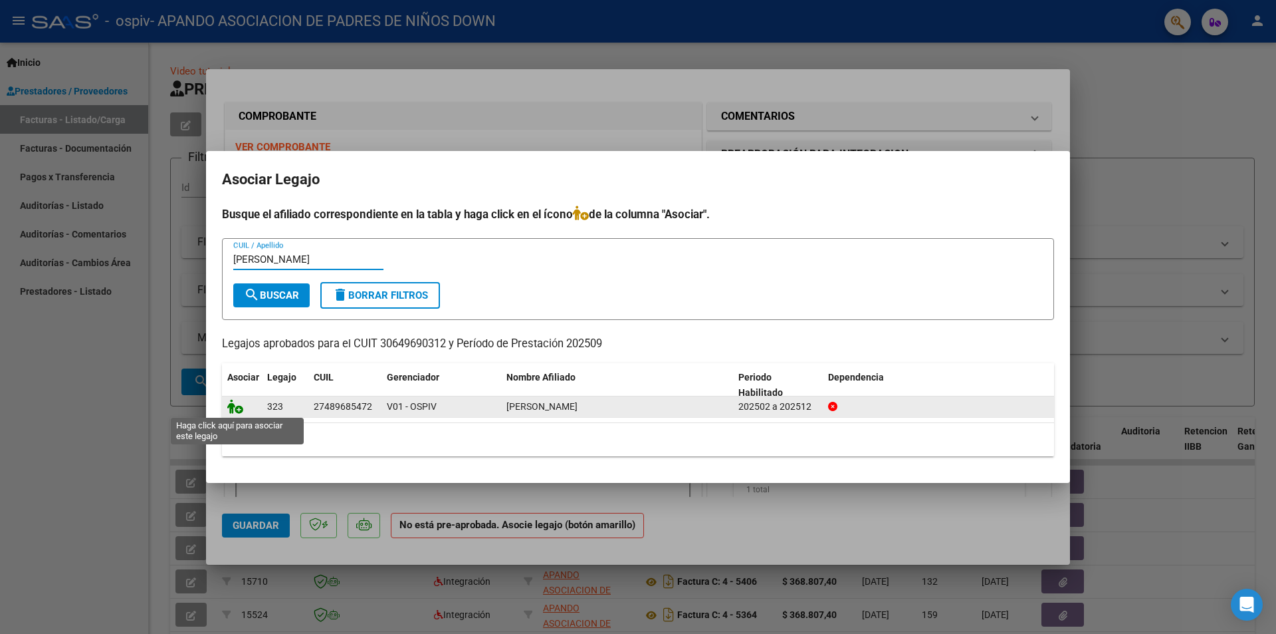
type input "[PERSON_NAME]"
click at [228, 405] on icon at bounding box center [235, 406] width 16 height 15
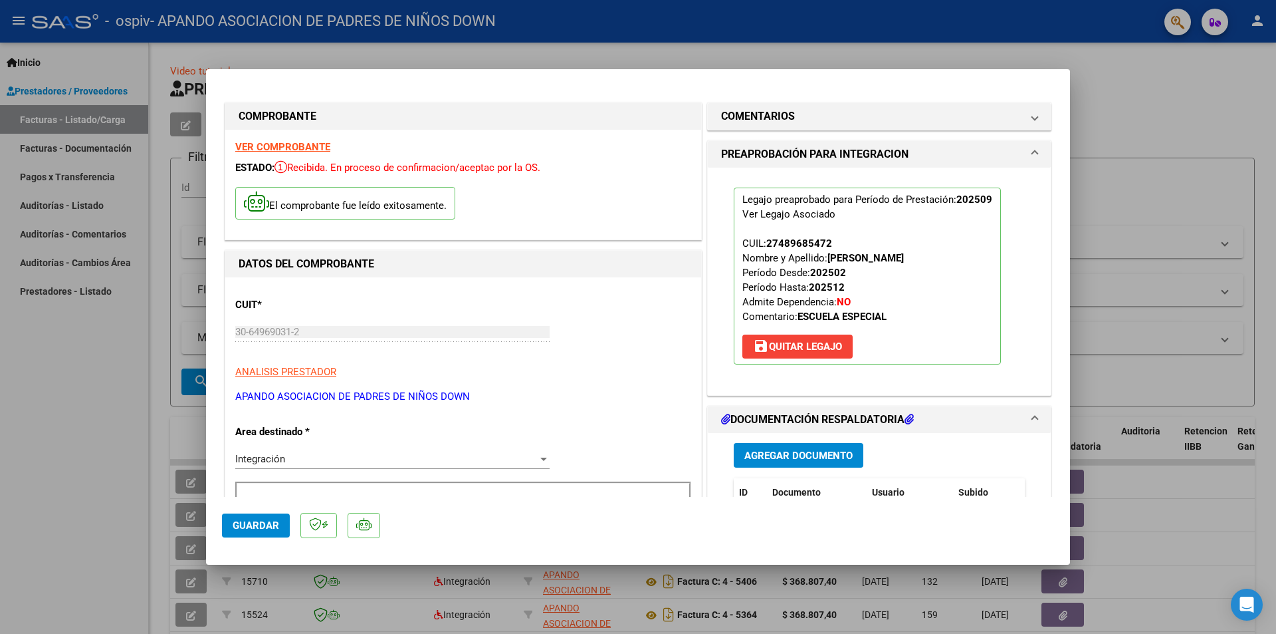
click at [269, 143] on strong "VER COMPROBANTE" at bounding box center [282, 147] width 95 height 12
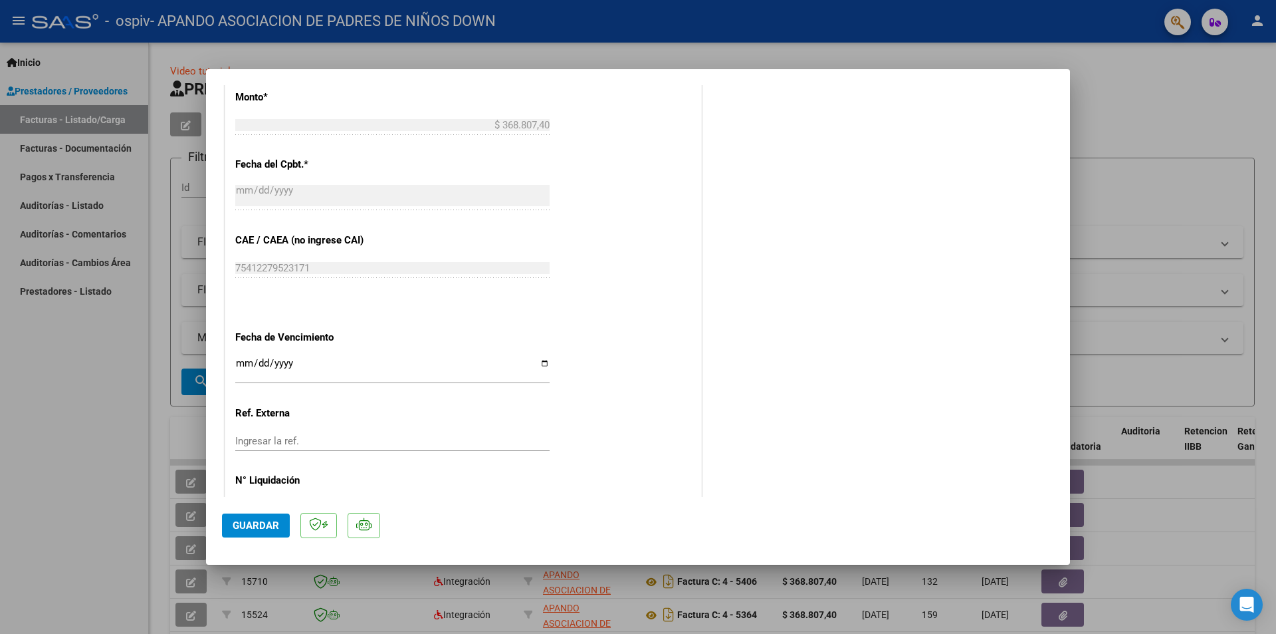
scroll to position [779, 0]
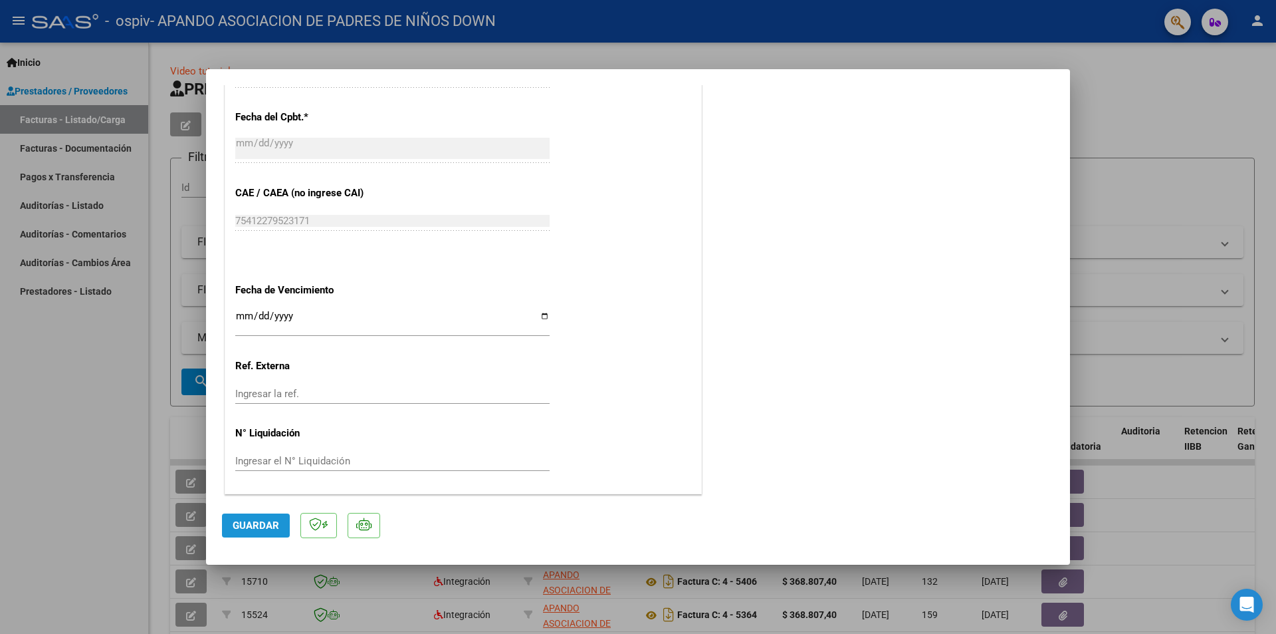
click at [267, 525] on span "Guardar" at bounding box center [256, 525] width 47 height 12
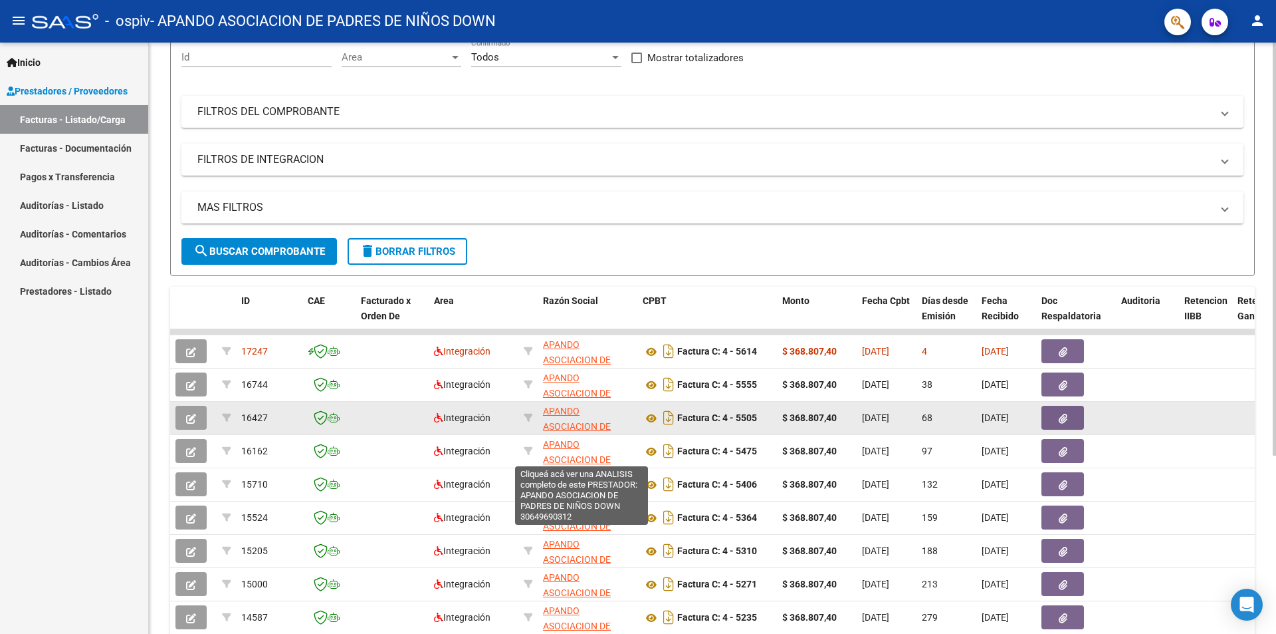
scroll to position [133, 0]
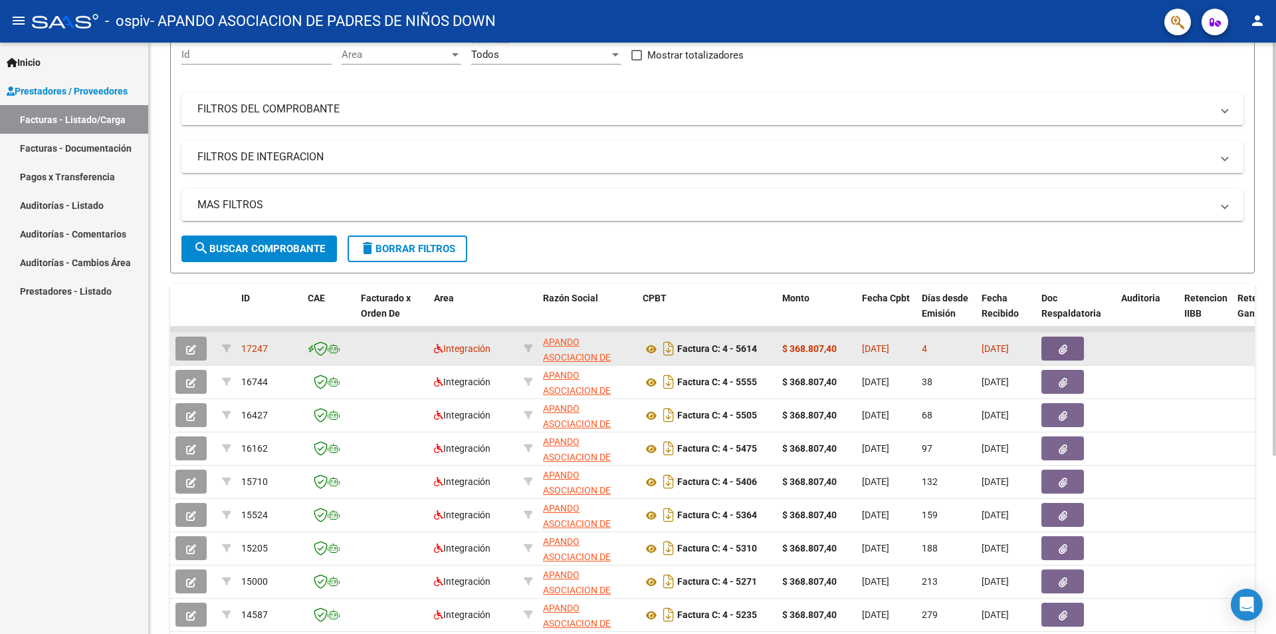
click at [1062, 348] on icon "button" at bounding box center [1063, 349] width 9 height 10
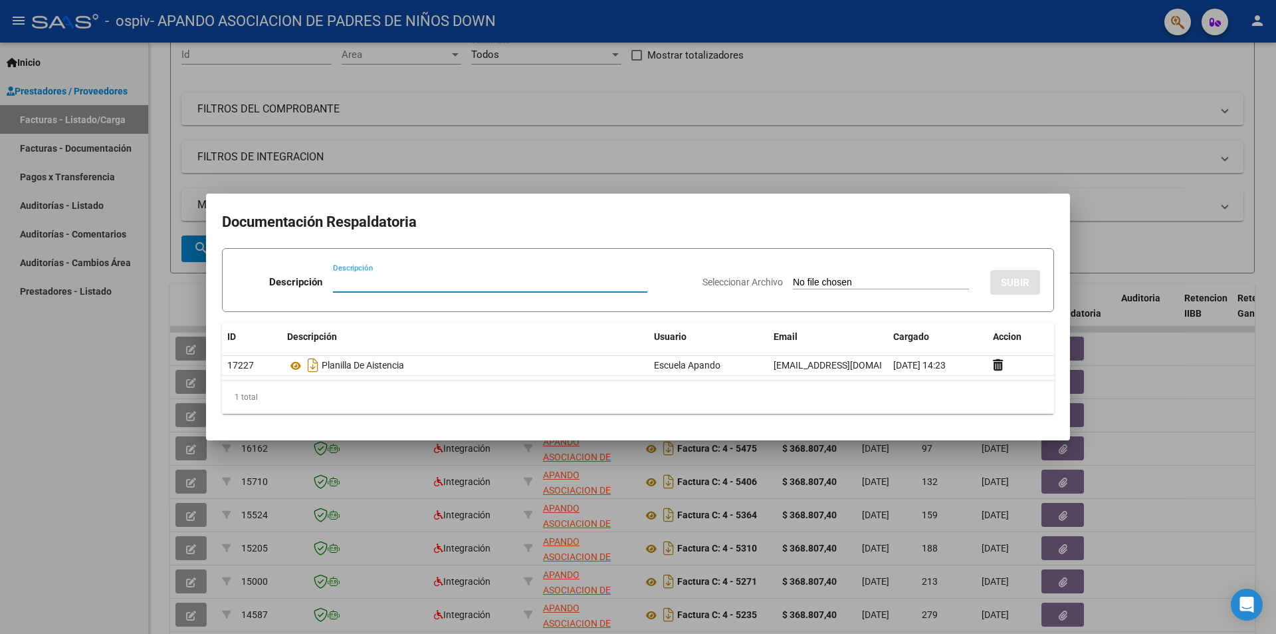
click at [1201, 422] on div at bounding box center [638, 317] width 1276 height 634
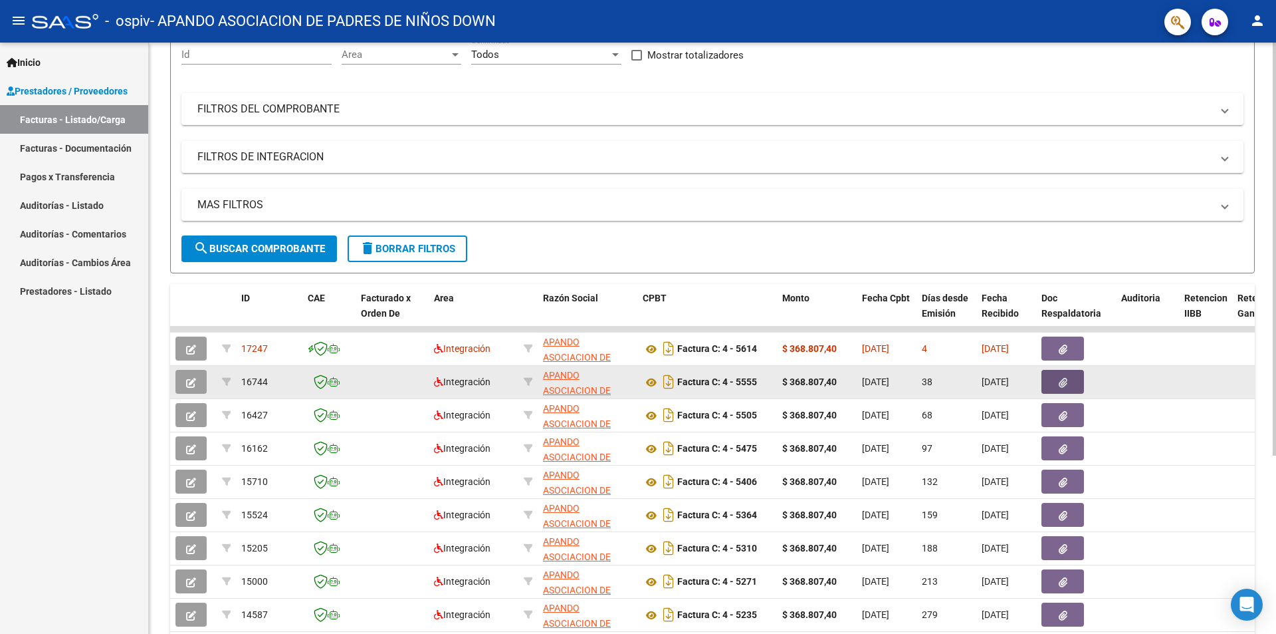
click at [1055, 384] on button "button" at bounding box center [1063, 382] width 43 height 24
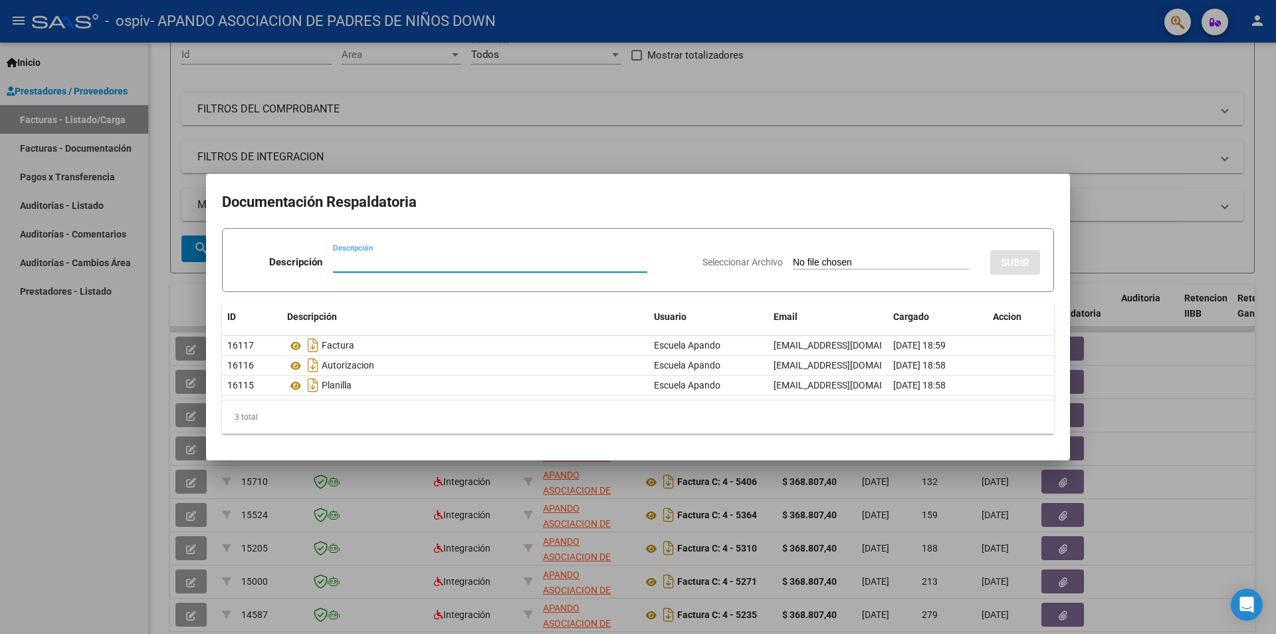
click at [1160, 413] on div at bounding box center [638, 317] width 1276 height 634
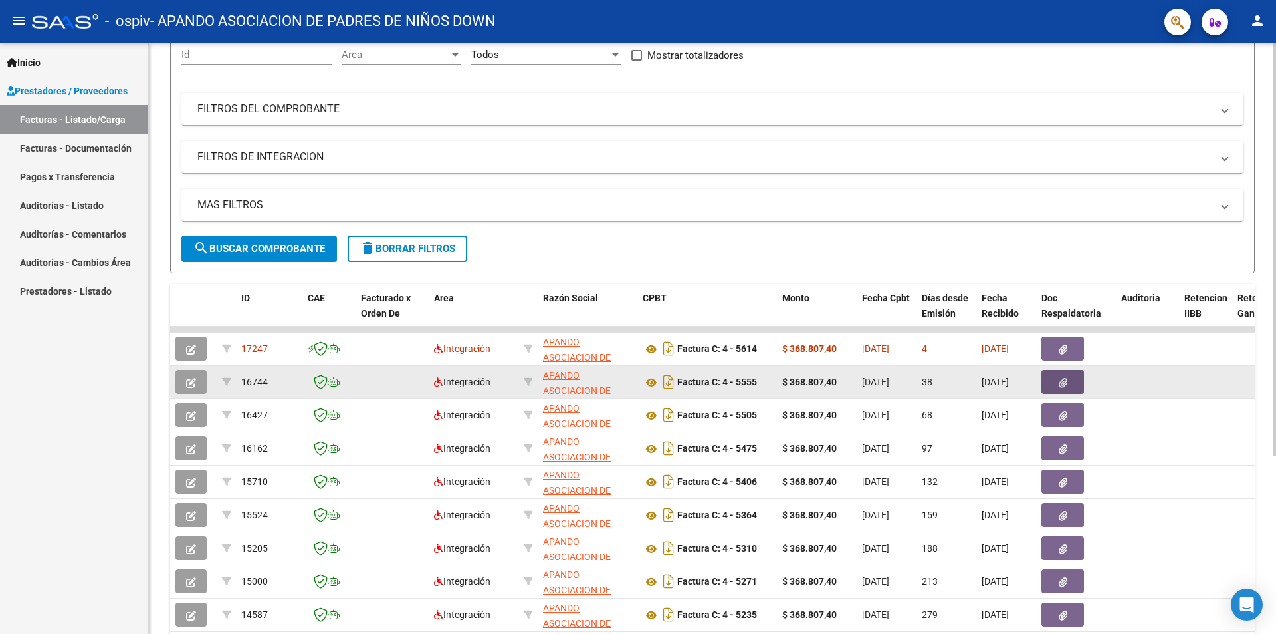
click at [1063, 386] on icon "button" at bounding box center [1063, 383] width 9 height 10
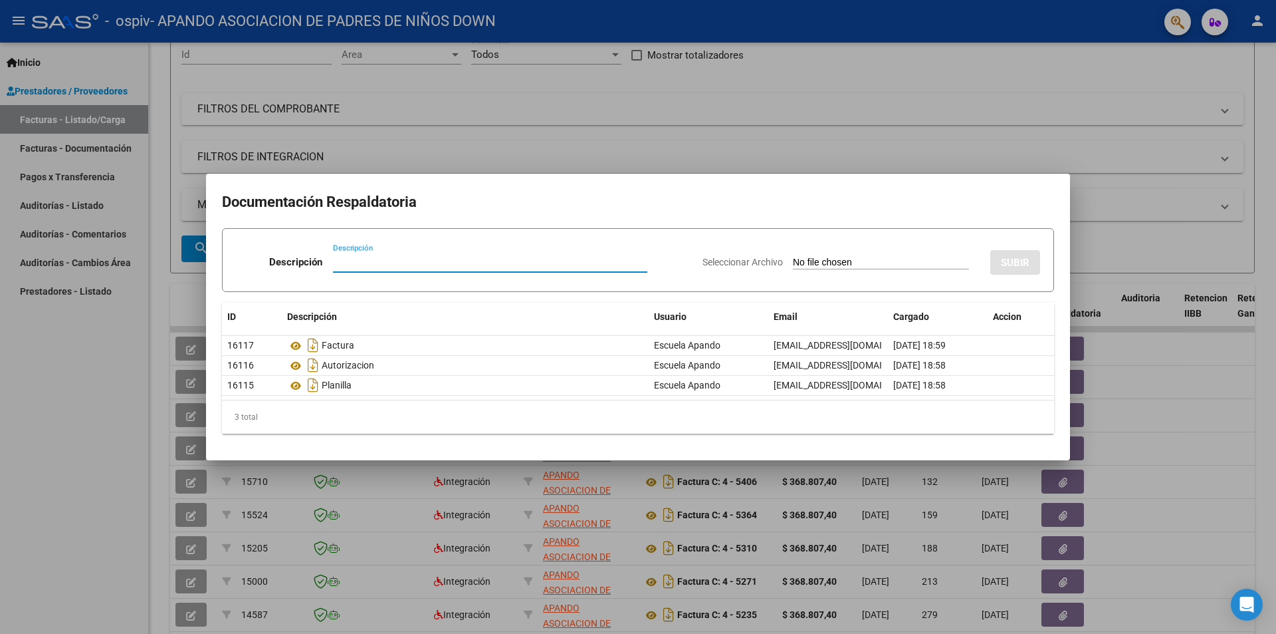
click at [1155, 461] on div at bounding box center [638, 317] width 1276 height 634
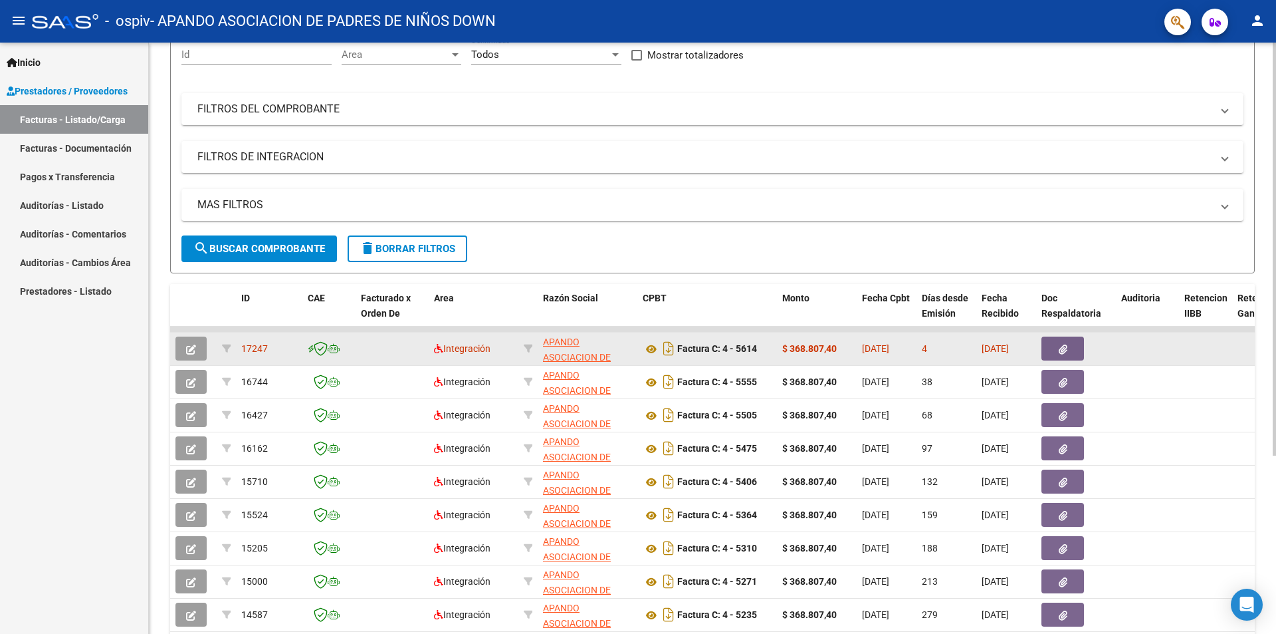
click at [1068, 350] on button "button" at bounding box center [1063, 348] width 43 height 24
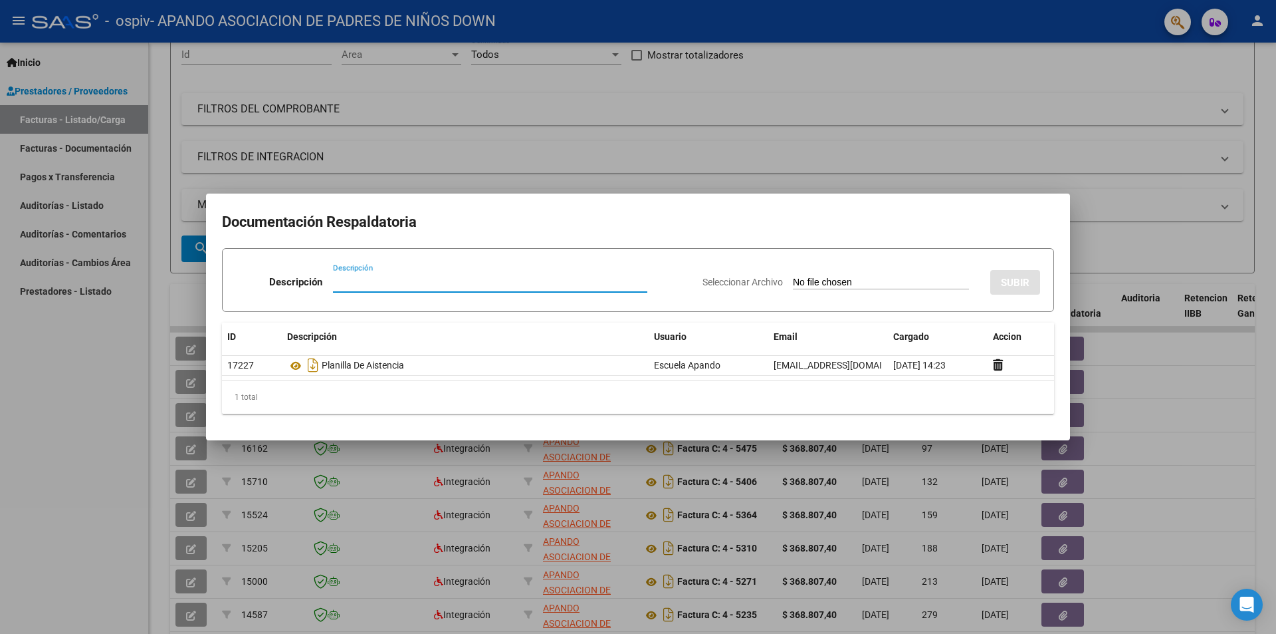
click at [1145, 386] on div at bounding box center [638, 317] width 1276 height 634
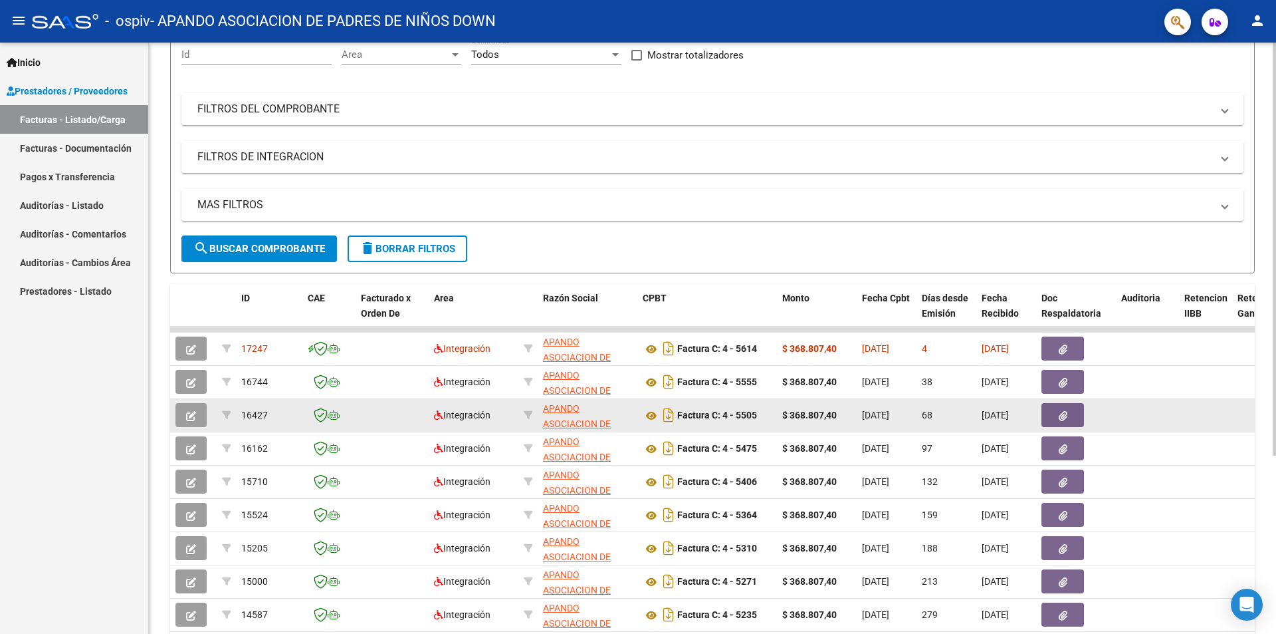
click at [268, 416] on div "16427" at bounding box center [269, 415] width 56 height 15
click at [1062, 416] on icon "button" at bounding box center [1063, 416] width 9 height 10
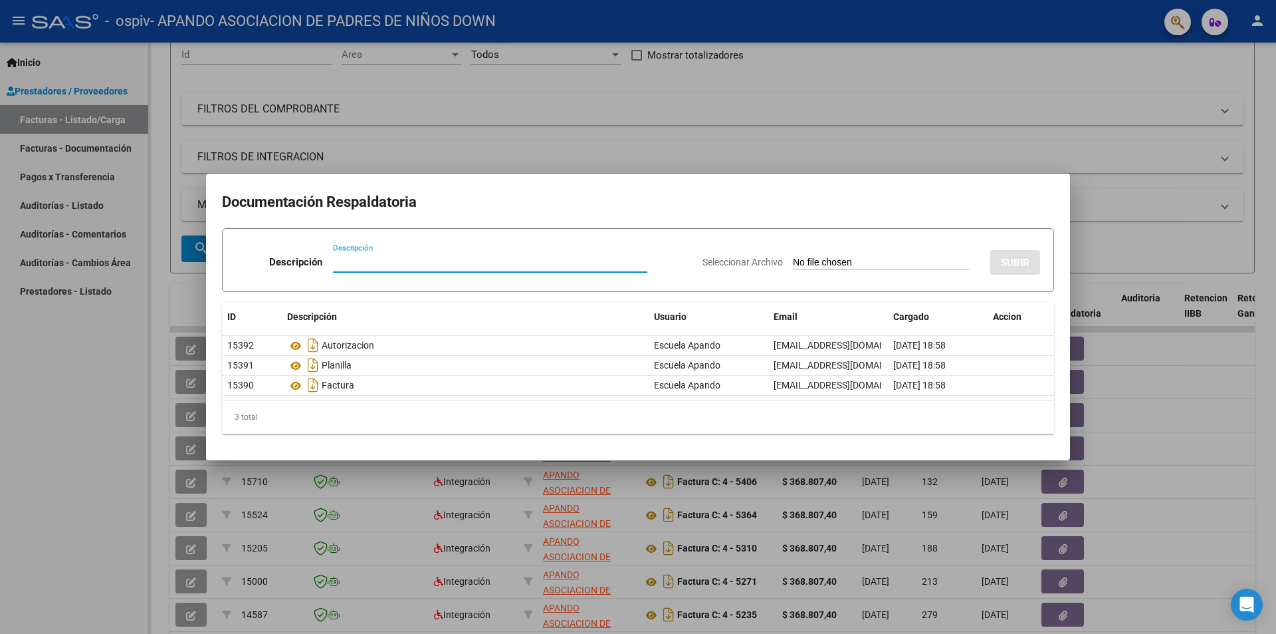
click at [1176, 418] on div at bounding box center [638, 317] width 1276 height 634
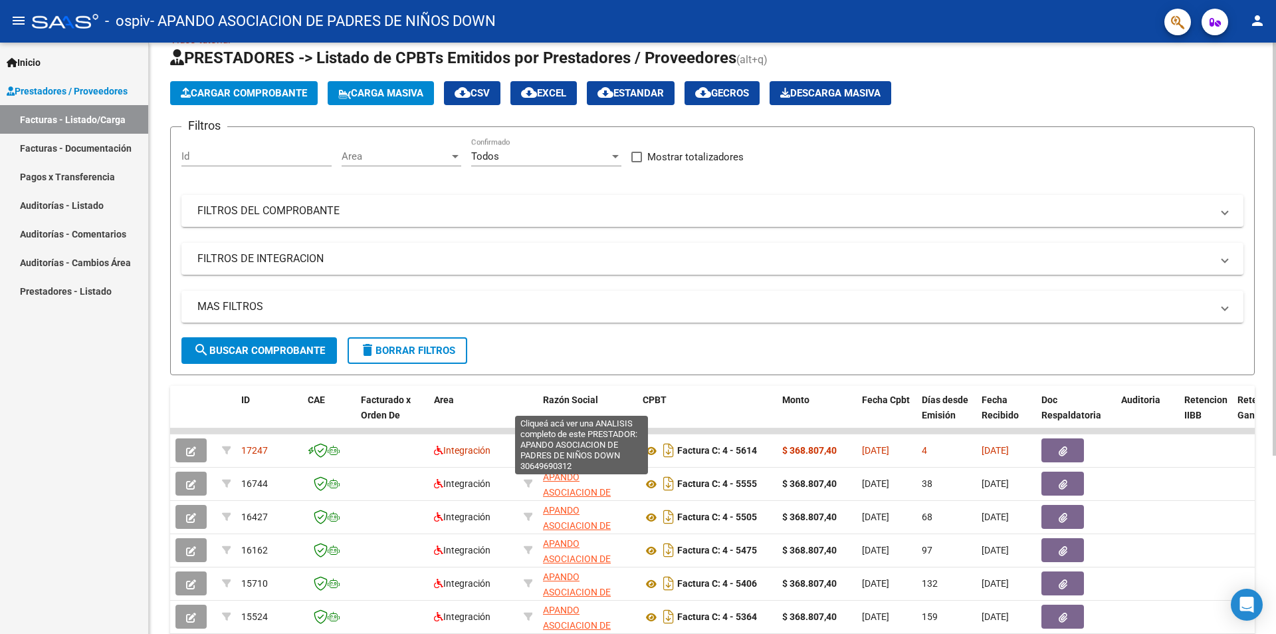
scroll to position [0, 0]
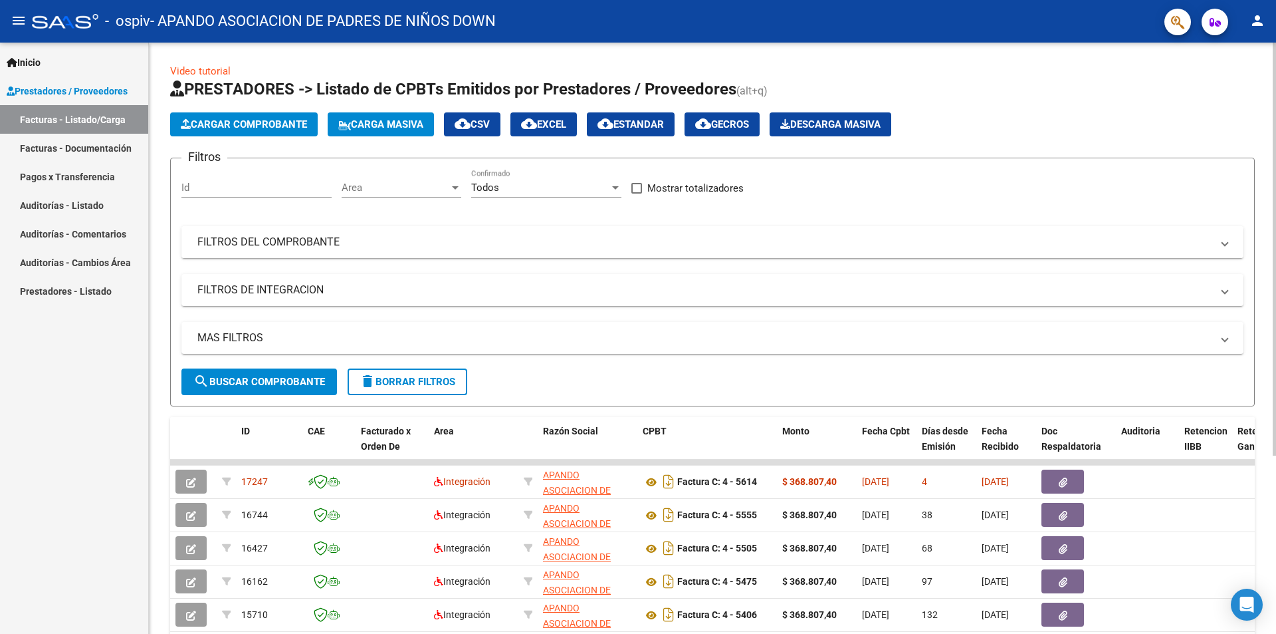
click at [306, 243] on mat-panel-title "FILTROS DEL COMPROBANTE" at bounding box center [704, 242] width 1015 height 15
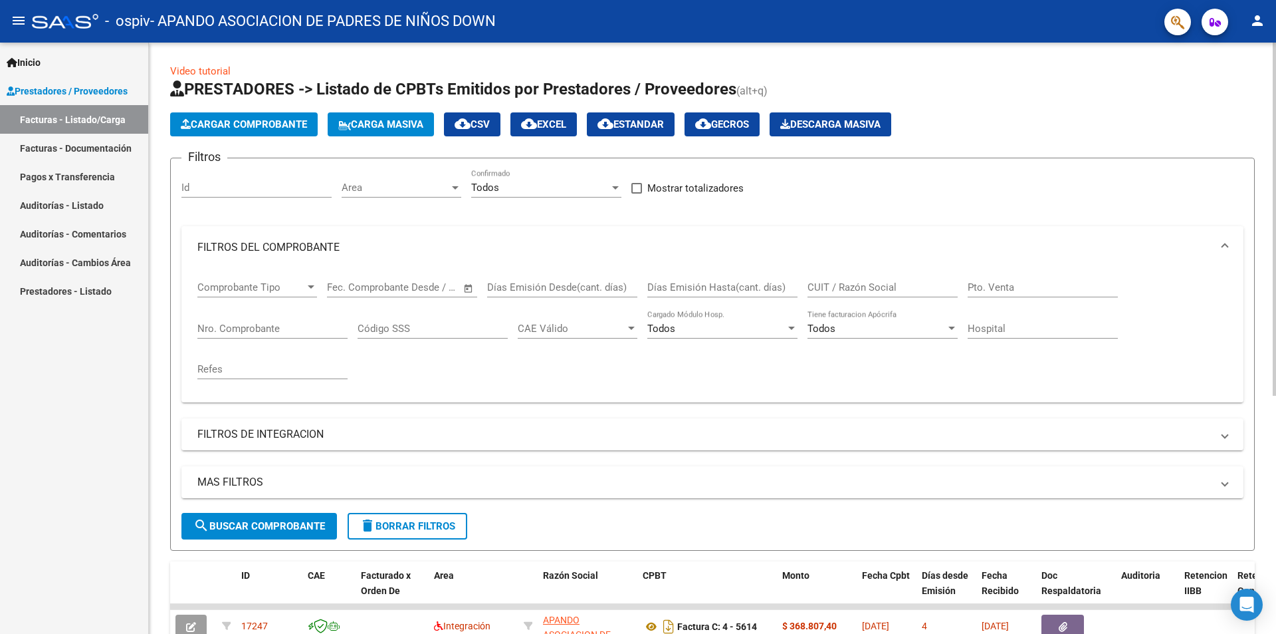
click at [596, 459] on div "Filtros Id Area Area Todos Confirmado Mostrar totalizadores FILTROS DEL COMPROB…" at bounding box center [713, 341] width 1062 height 344
click at [276, 523] on span "search Buscar Comprobante" at bounding box center [259, 526] width 132 height 12
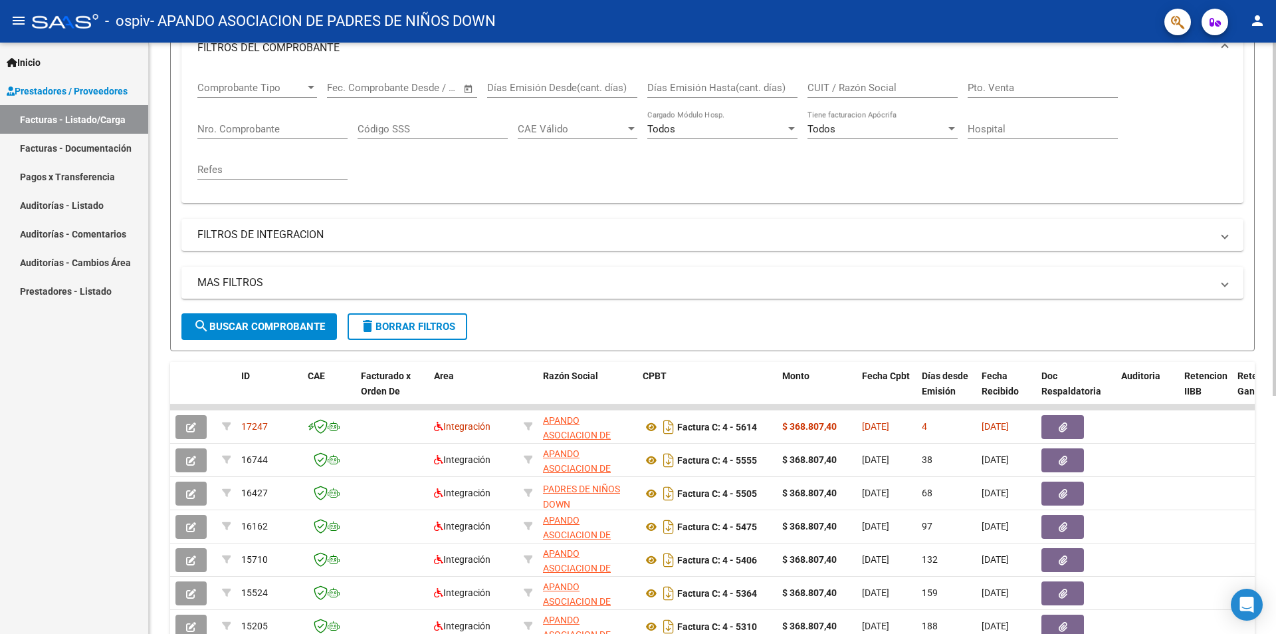
scroll to position [47, 0]
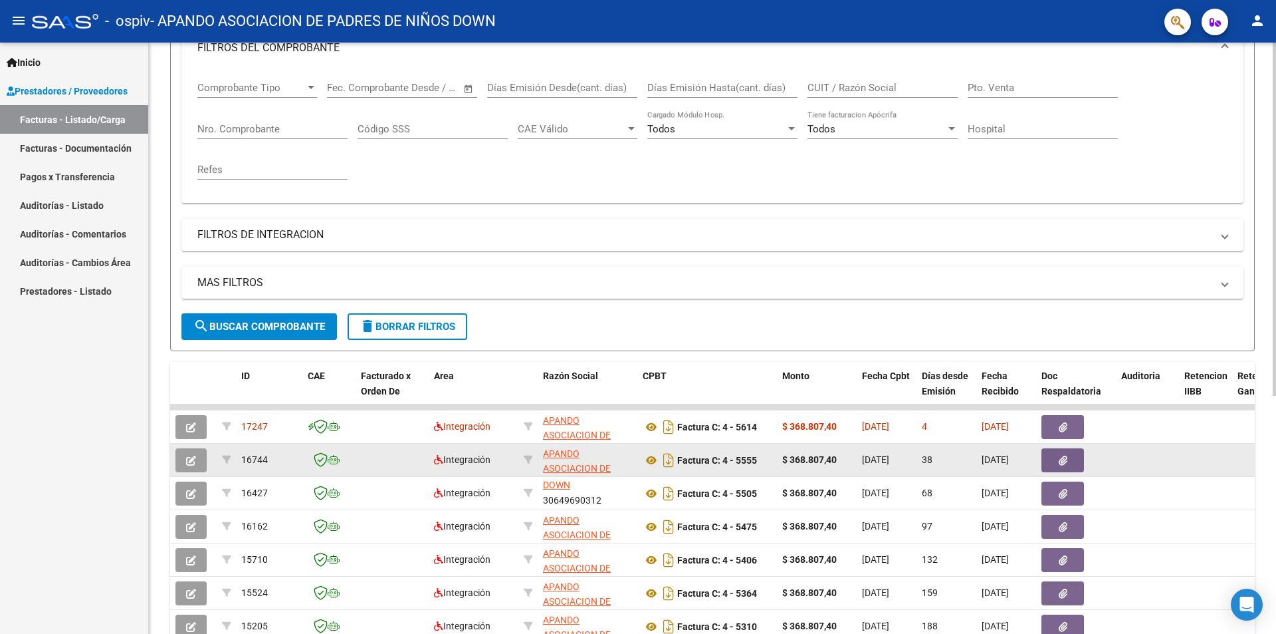
click at [1063, 460] on icon "button" at bounding box center [1063, 460] width 9 height 10
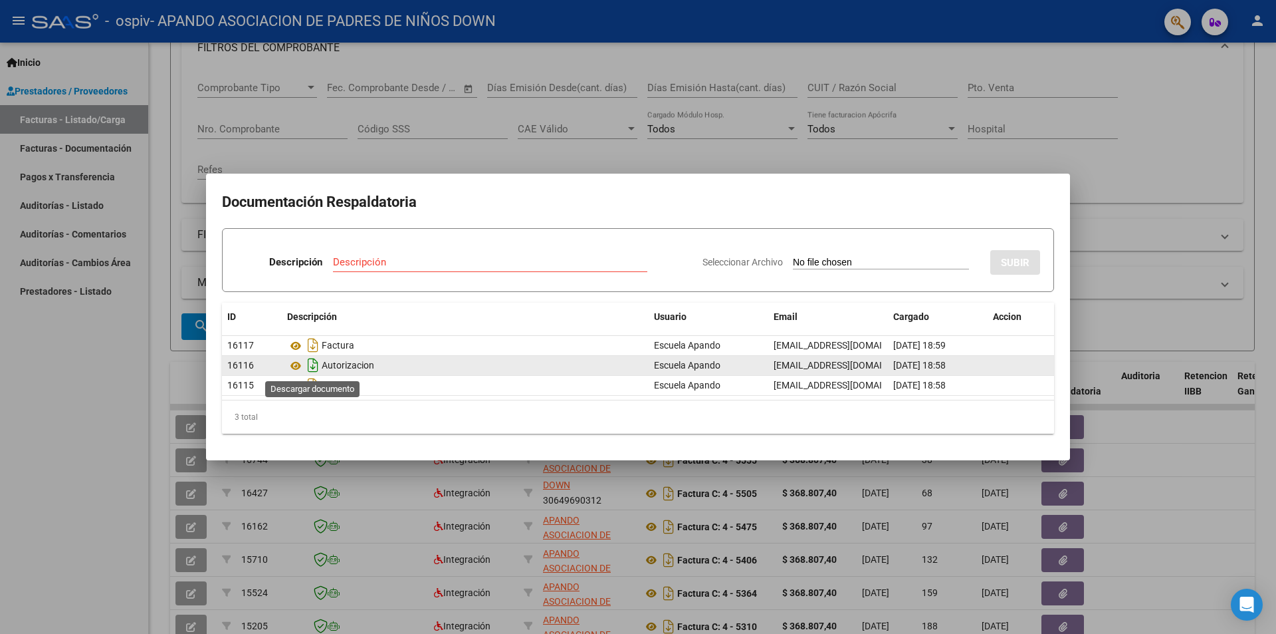
click at [313, 367] on icon "Descargar documento" at bounding box center [312, 364] width 17 height 21
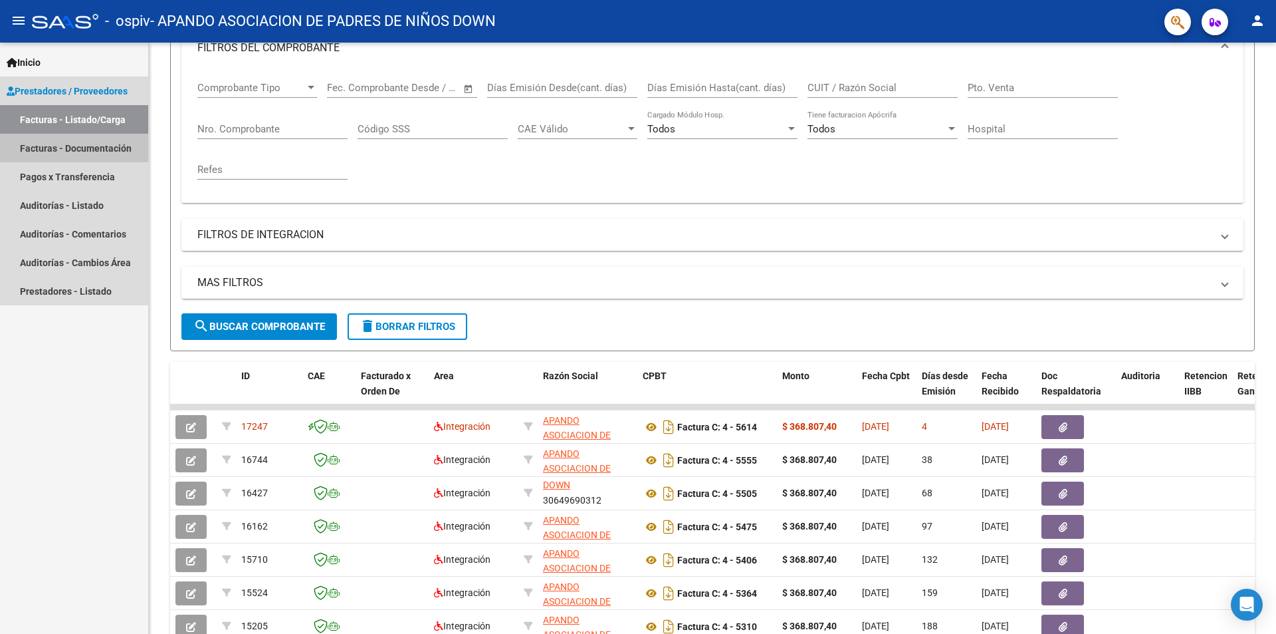
click at [80, 145] on link "Facturas - Documentación" at bounding box center [74, 148] width 148 height 29
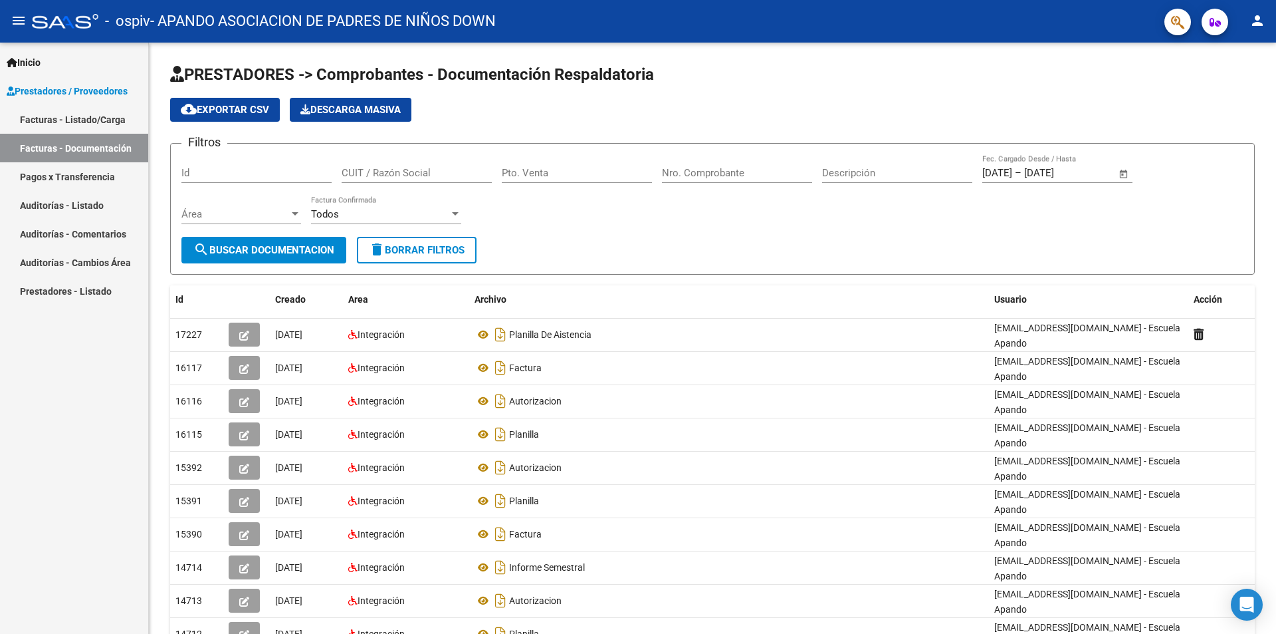
click at [101, 116] on link "Facturas - Listado/Carga" at bounding box center [74, 119] width 148 height 29
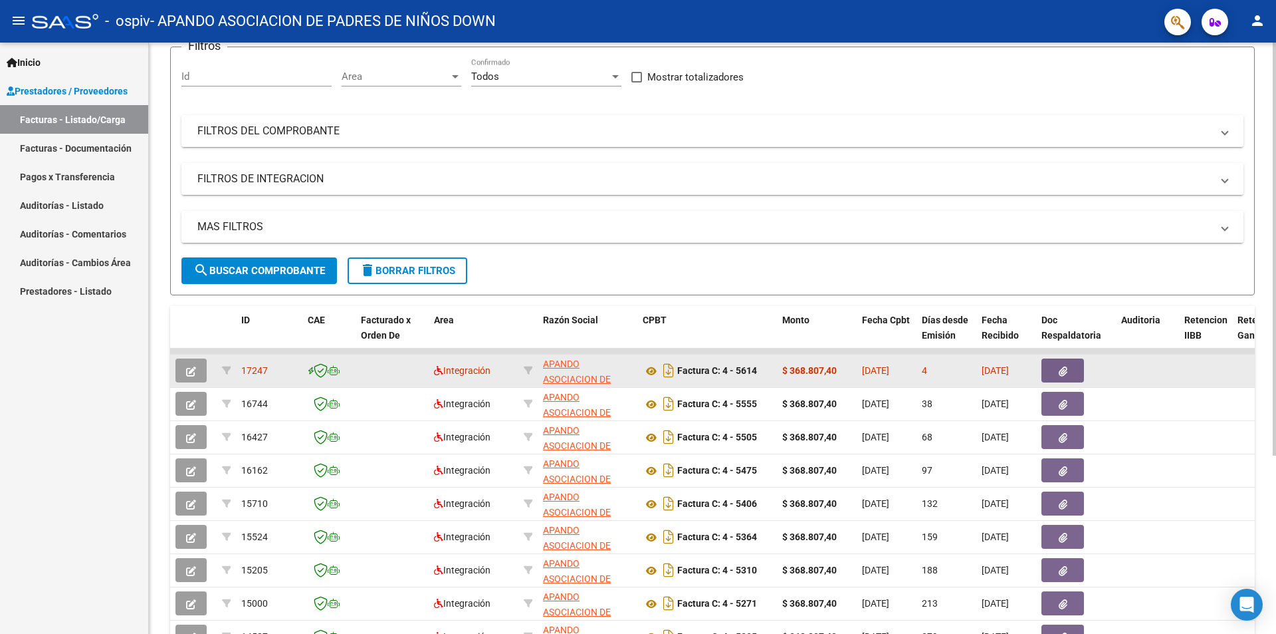
scroll to position [133, 0]
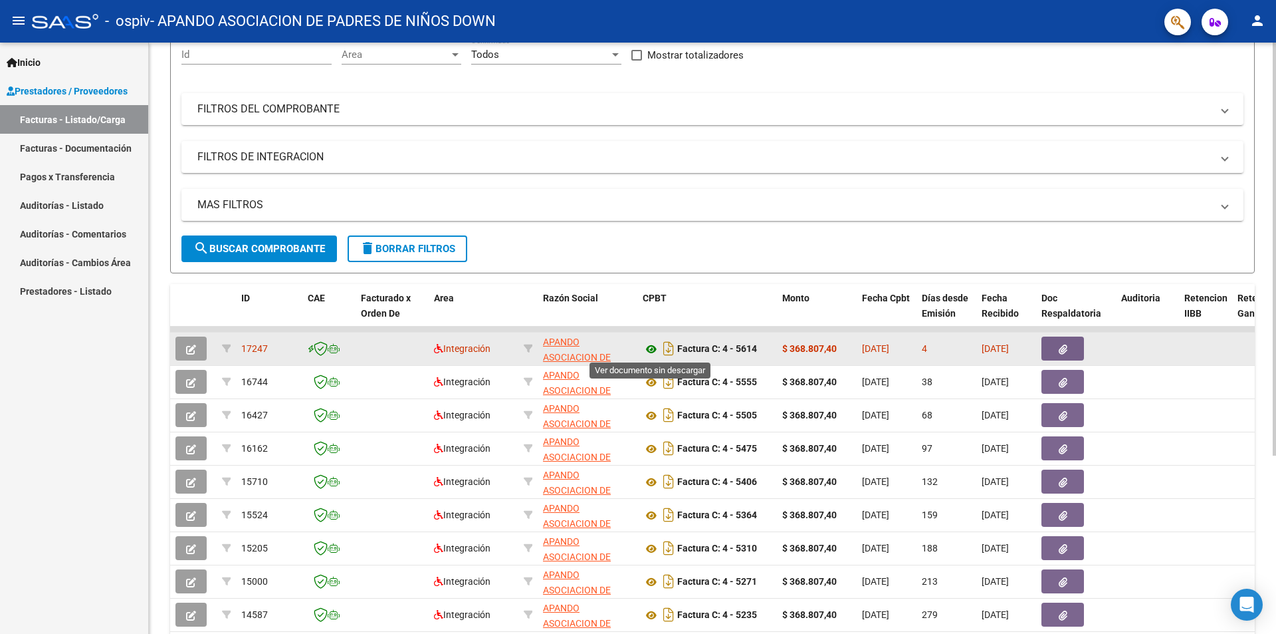
click at [649, 347] on icon at bounding box center [651, 349] width 17 height 16
click at [1062, 347] on icon "button" at bounding box center [1063, 349] width 9 height 10
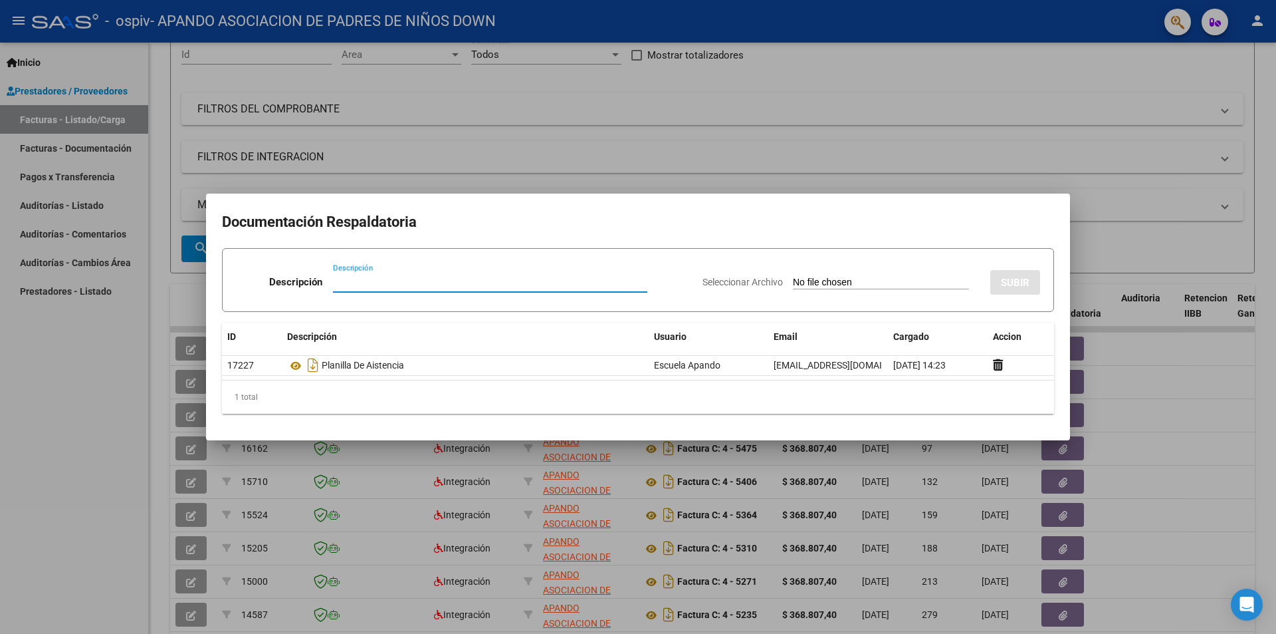
click at [375, 281] on input "Descripción" at bounding box center [490, 282] width 314 height 12
type input "FACTURA"
click at [871, 288] on input "Seleccionar Archivo" at bounding box center [881, 283] width 176 height 13
type input "C:\fakepath\30649690312_011_00004_00005614.pdf"
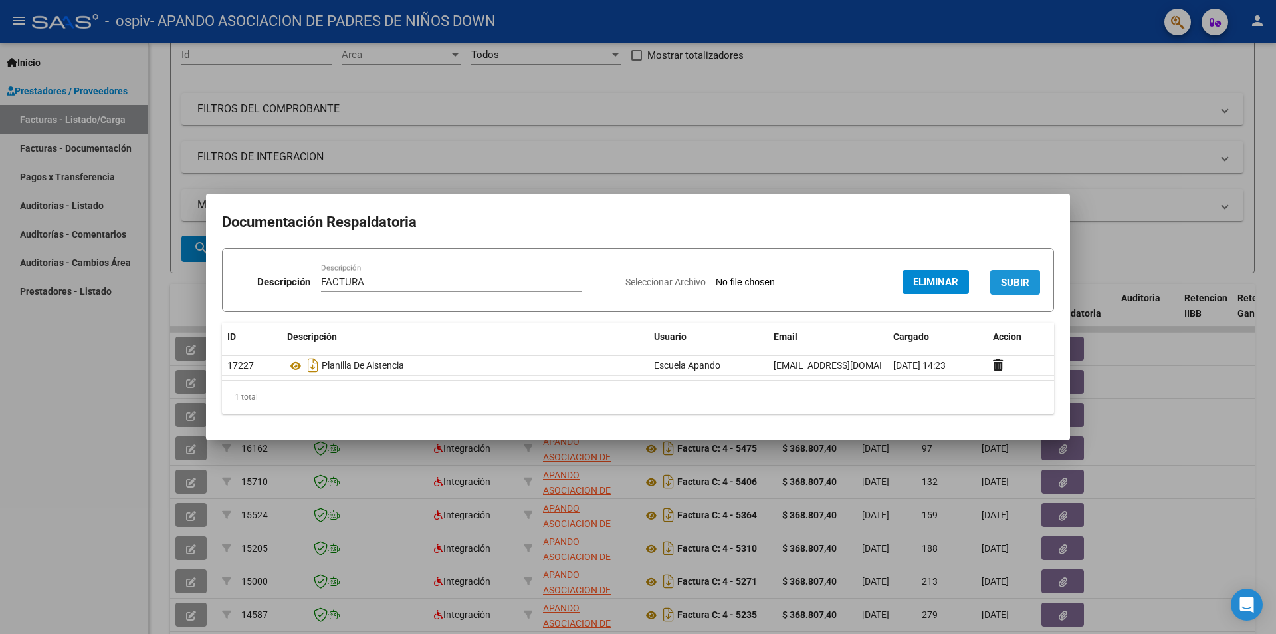
click at [1011, 280] on span "SUBIR" at bounding box center [1015, 283] width 29 height 12
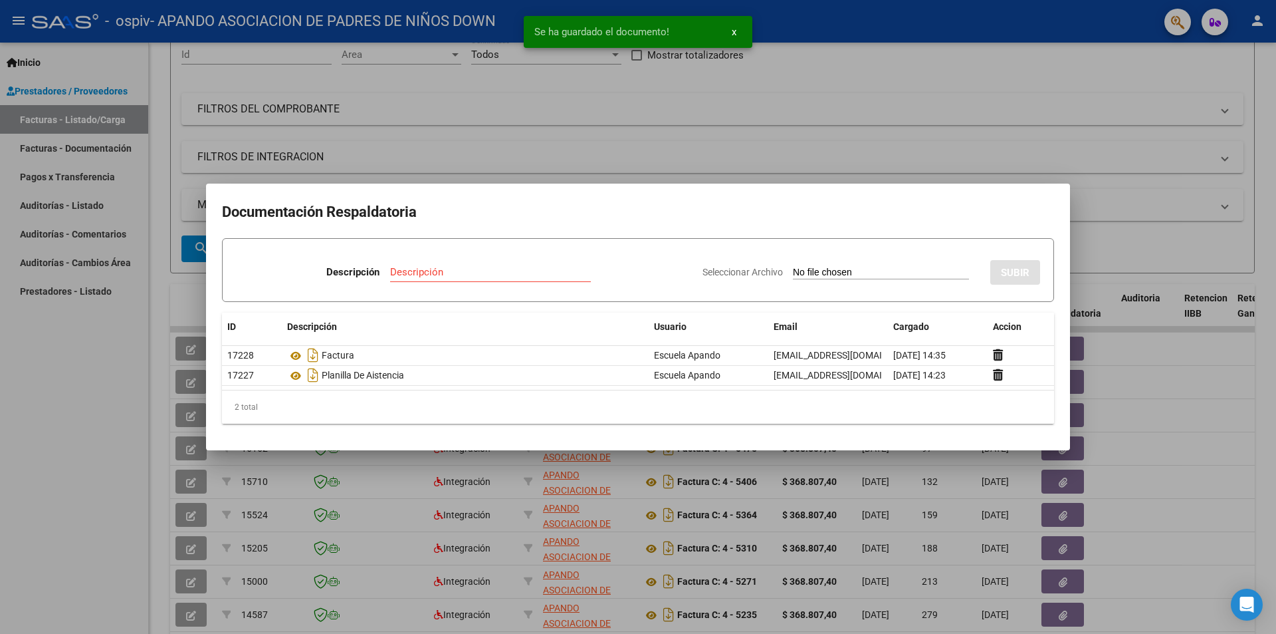
click at [450, 269] on input "Descripción" at bounding box center [490, 272] width 201 height 12
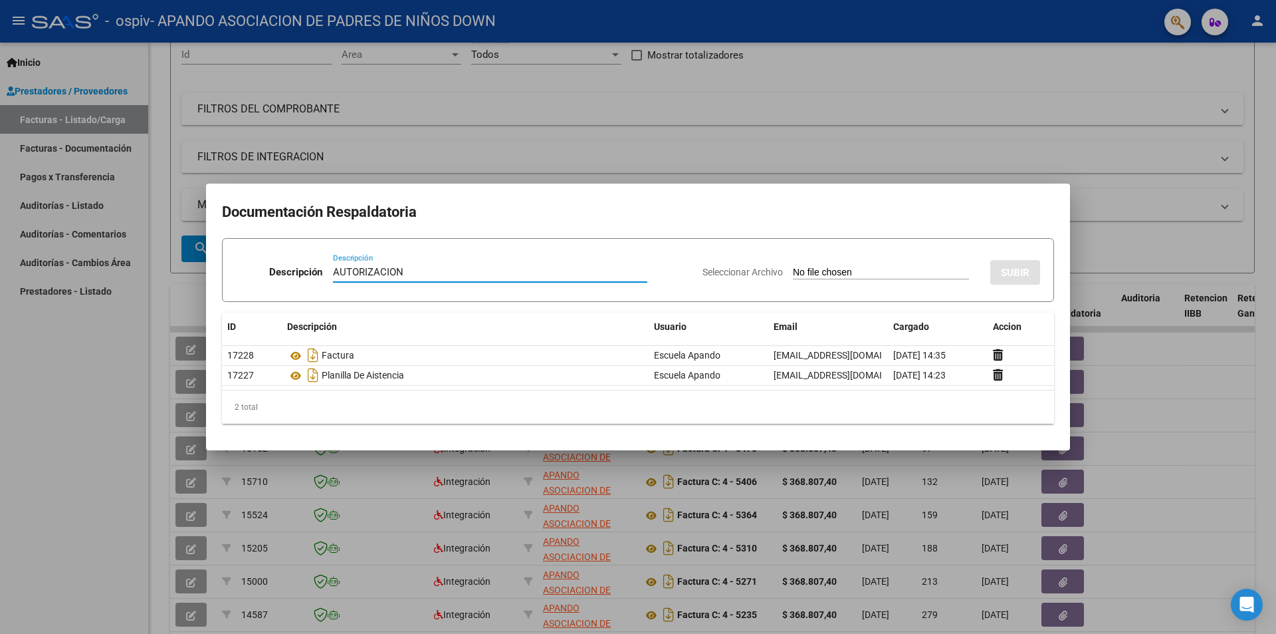
type input "AUTORIZACION"
click at [839, 271] on input "Seleccionar Archivo" at bounding box center [881, 273] width 176 height 13
type input "C:\fakepath\AUTORIZACION.pdf"
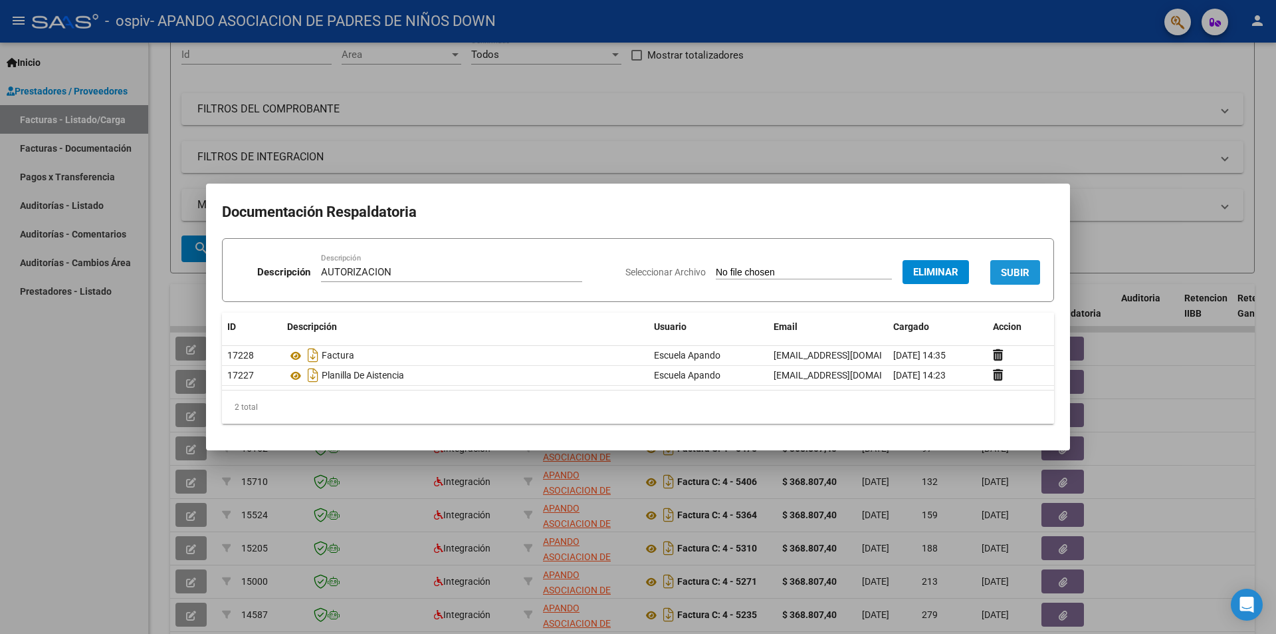
click at [1018, 268] on span "SUBIR" at bounding box center [1015, 273] width 29 height 12
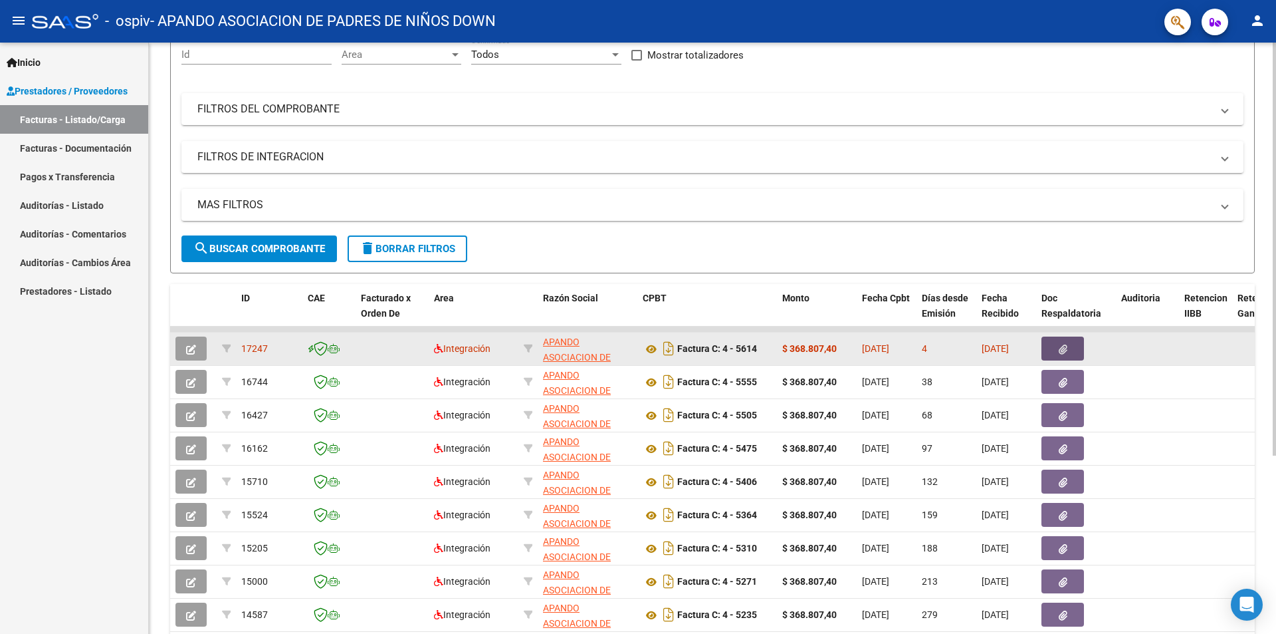
click at [1066, 350] on icon "button" at bounding box center [1063, 349] width 9 height 10
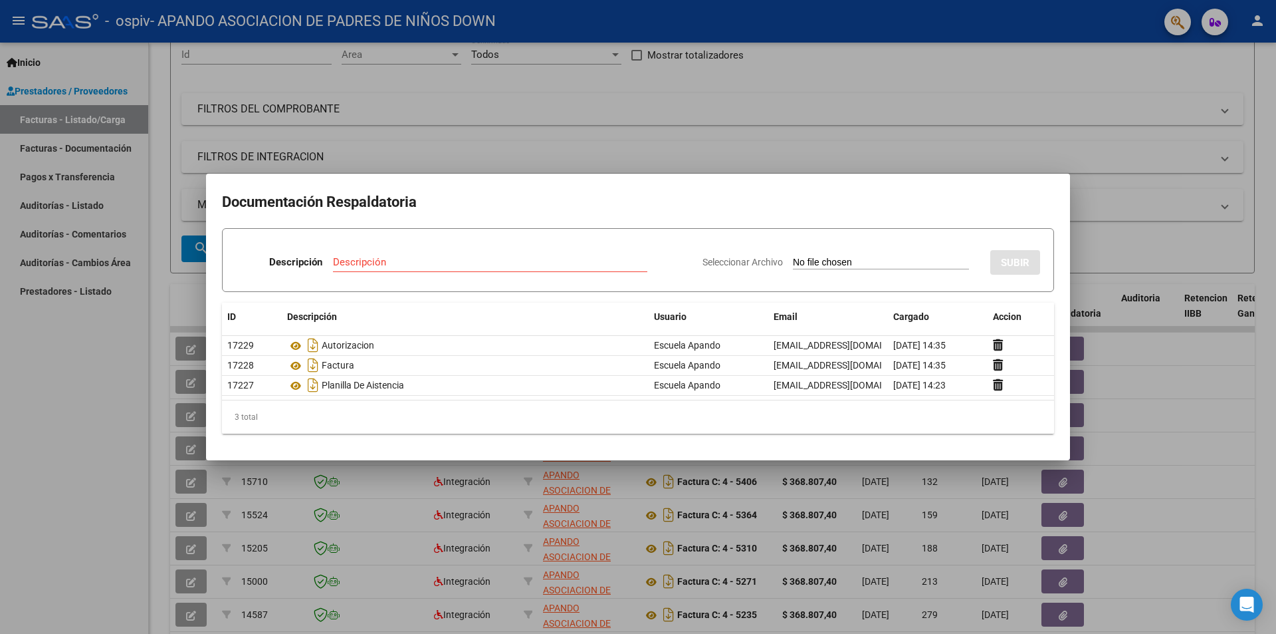
click at [1155, 410] on div at bounding box center [638, 317] width 1276 height 634
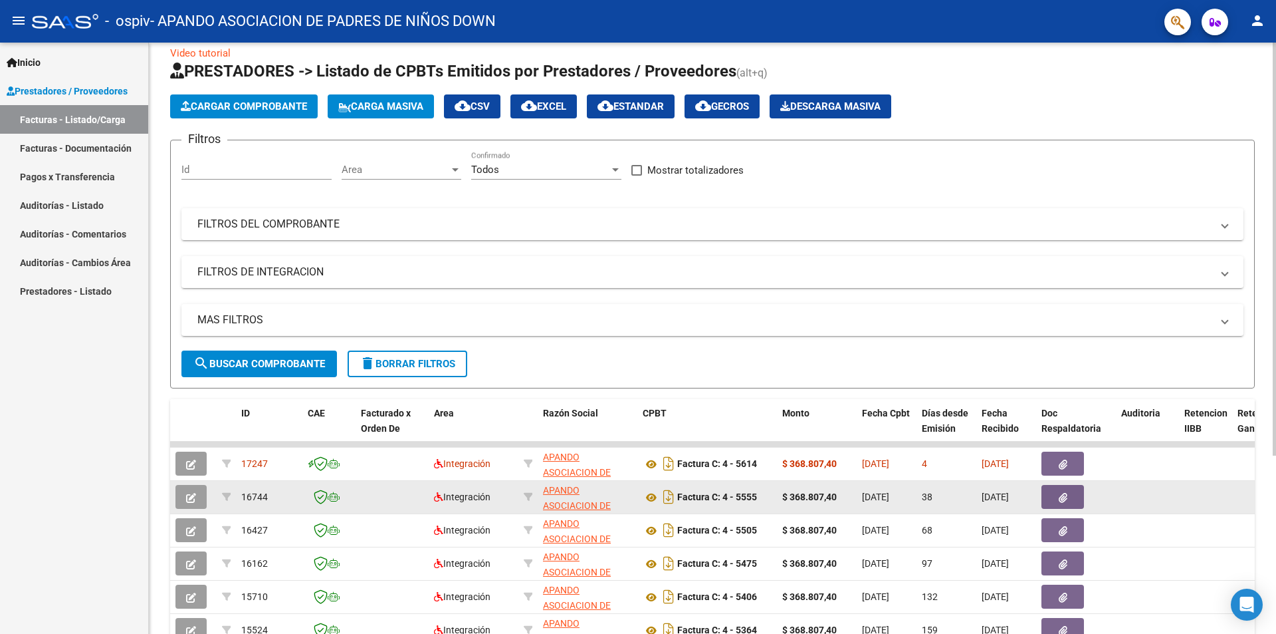
scroll to position [0, 0]
